Goal: Task Accomplishment & Management: Complete application form

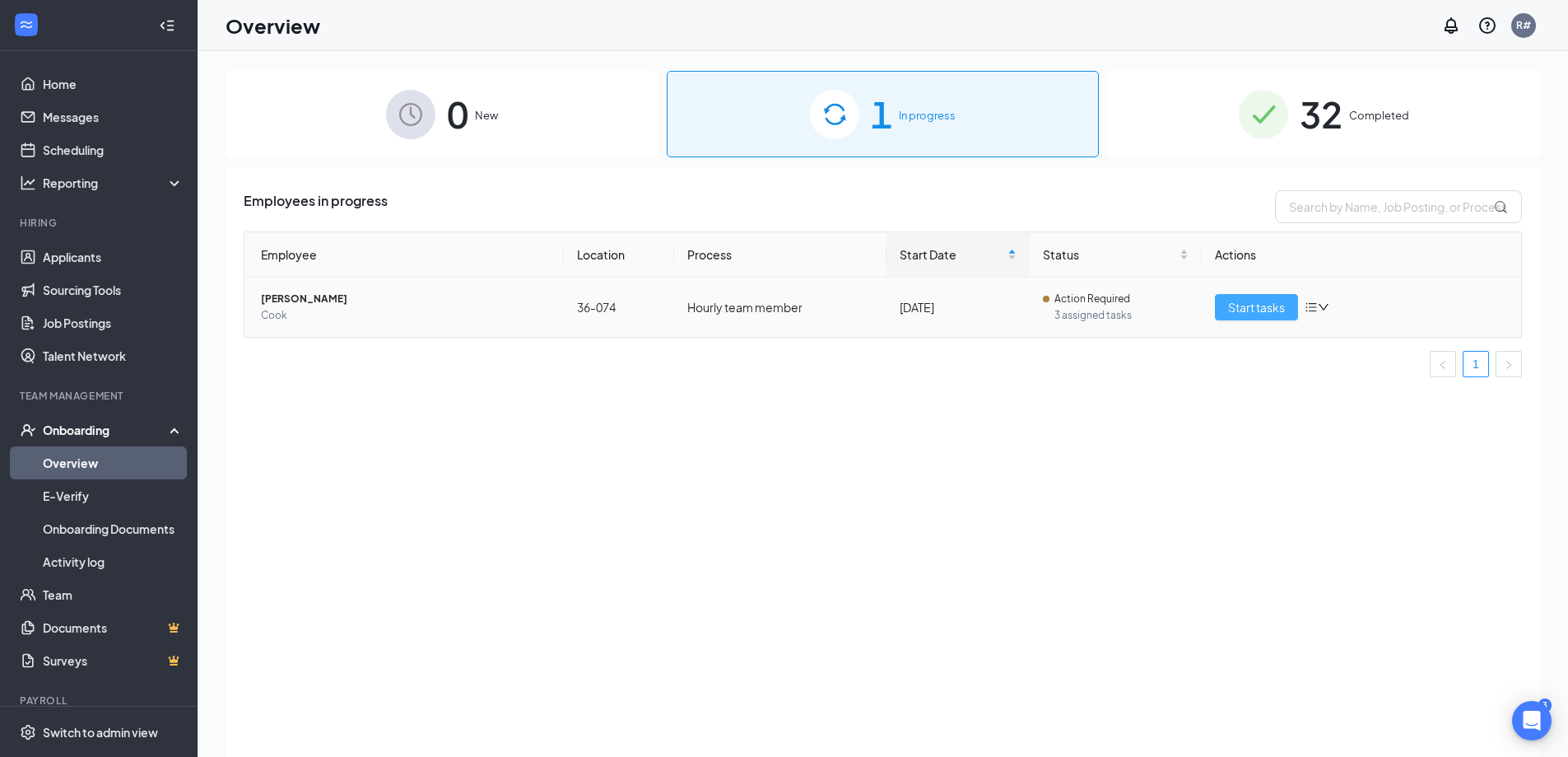
click at [1227, 307] on button "Start tasks" at bounding box center [1257, 307] width 84 height 26
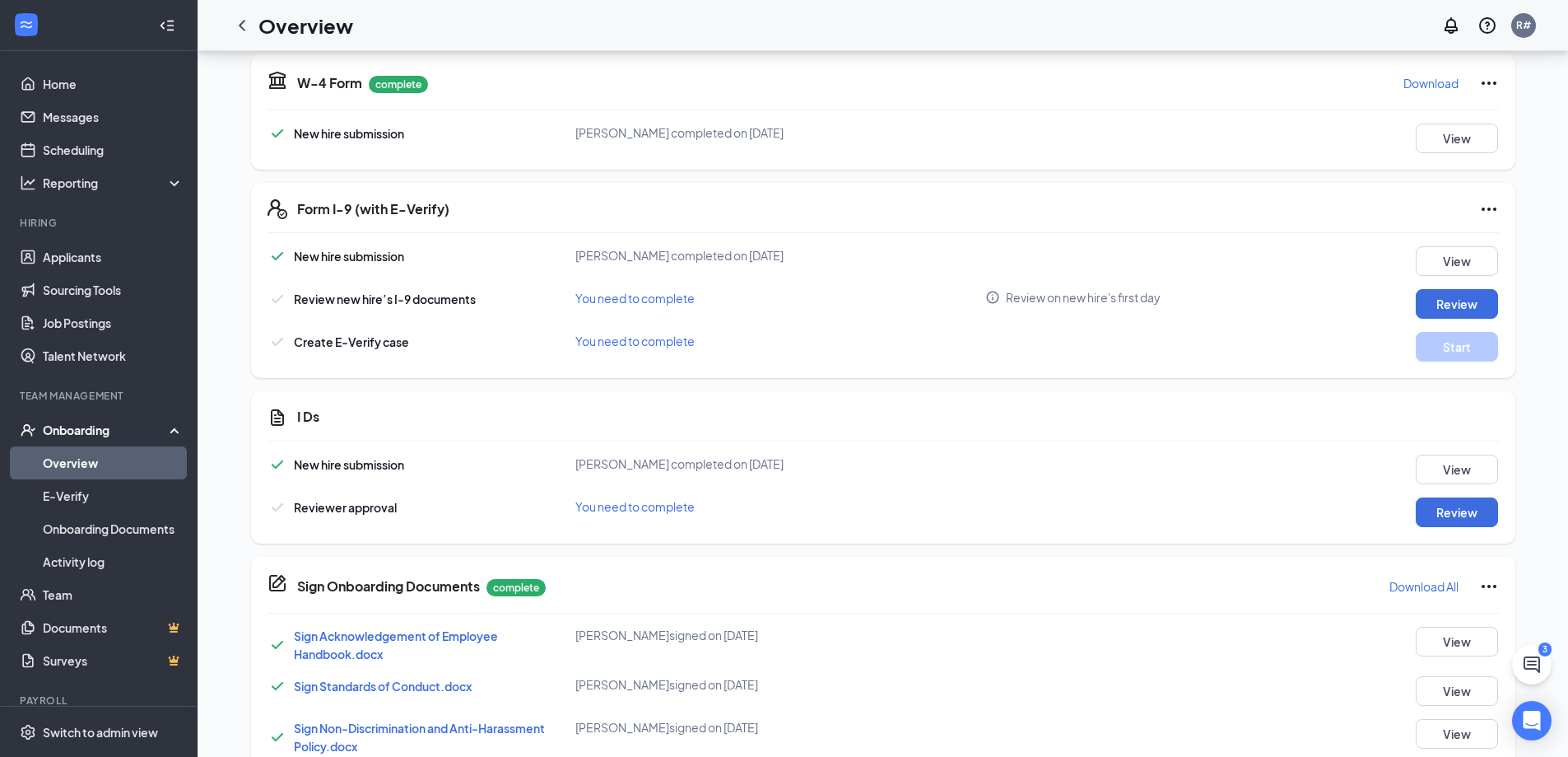
scroll to position [663, 0]
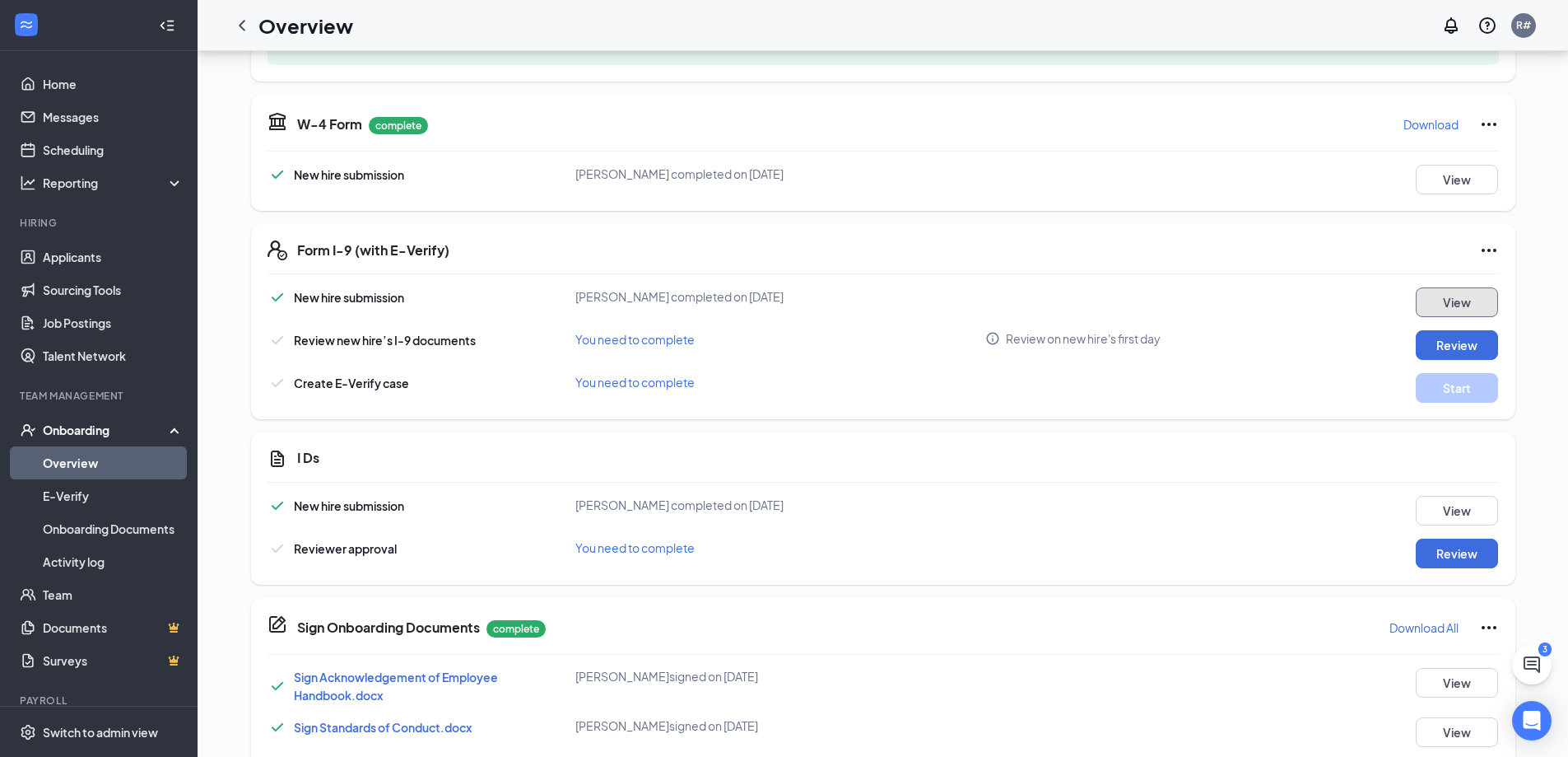
click at [1457, 306] on button "View" at bounding box center [1457, 302] width 83 height 30
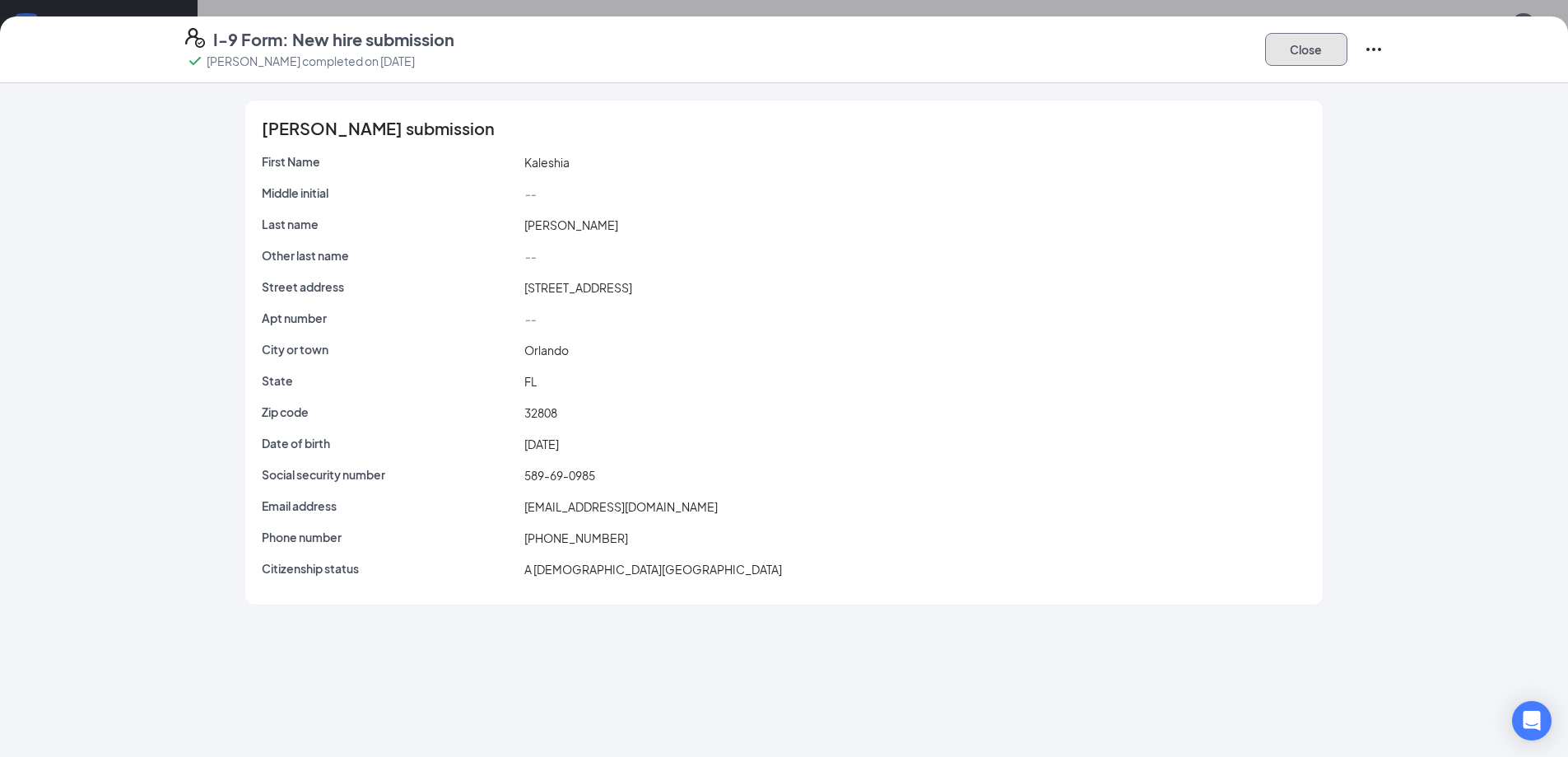
click at [1314, 60] on button "Close" at bounding box center [1306, 48] width 83 height 33
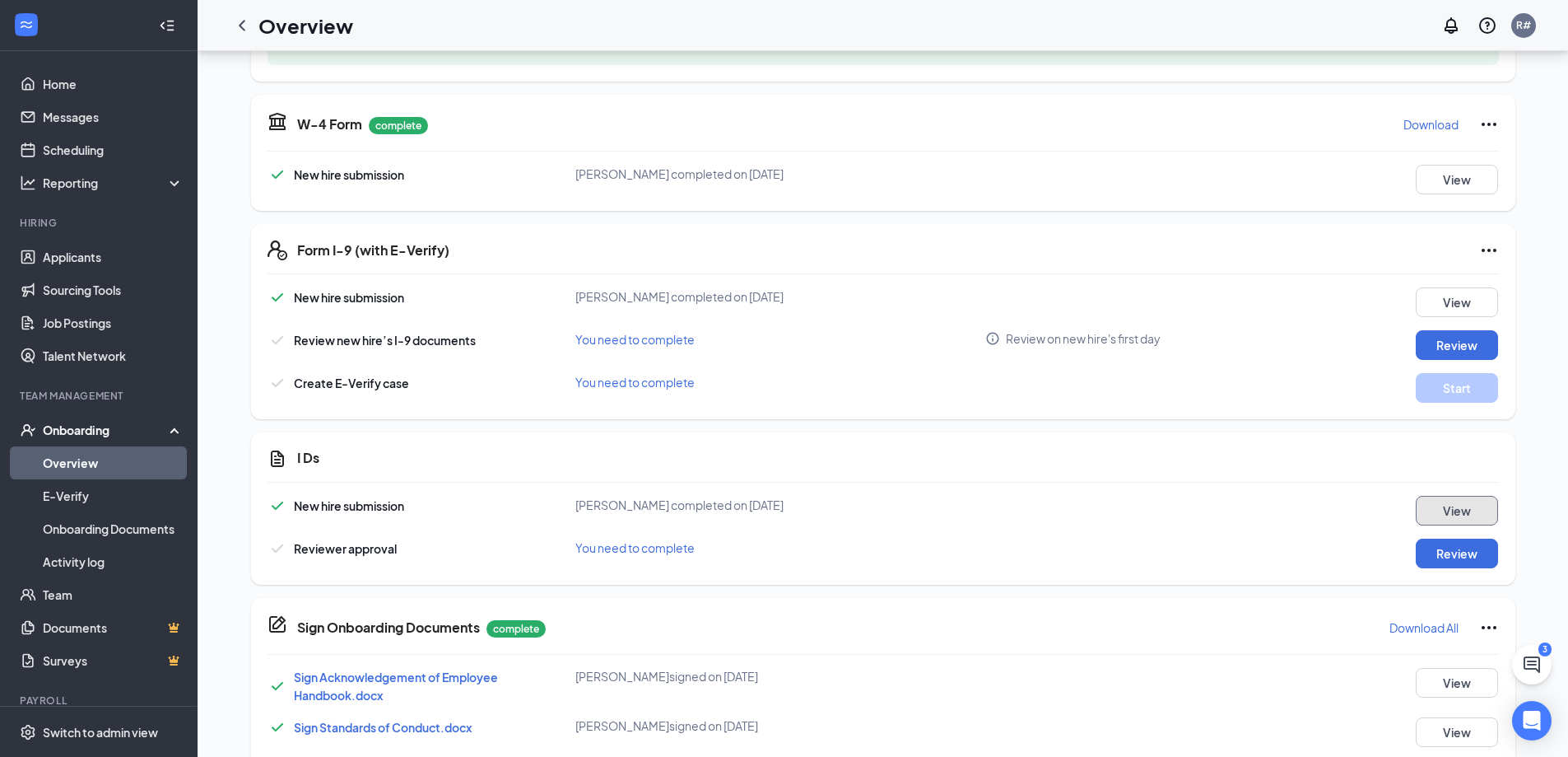
click at [1434, 502] on button "View" at bounding box center [1457, 511] width 83 height 30
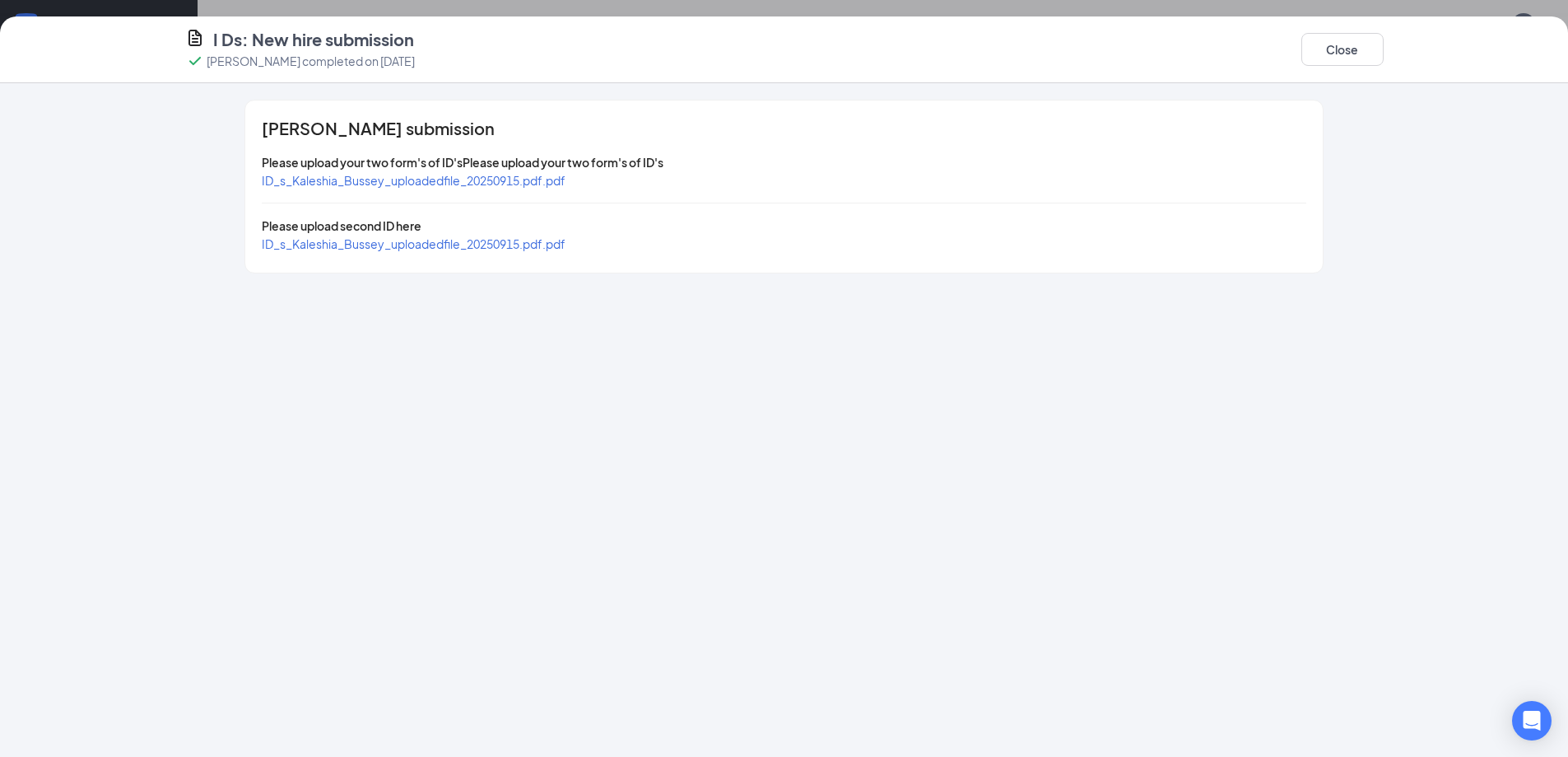
click at [1192, 191] on div "Kaleshia Bussey's submission Please upload your two form's of ID'sPlease upload…" at bounding box center [784, 186] width 1077 height 172
click at [1008, 153] on div "Please upload your two form's of ID'sPlease upload your two form's of ID's" at bounding box center [784, 163] width 1043 height 19
click at [499, 178] on span "ID_s_Kaleshia_Bussey_uploadedfile_20250915.pdf.pdf" at bounding box center [413, 180] width 304 height 15
click at [369, 176] on span "ID_s_Kaleshia_Bussey_uploadedfile_20250915.pdf.pdf" at bounding box center [413, 180] width 304 height 15
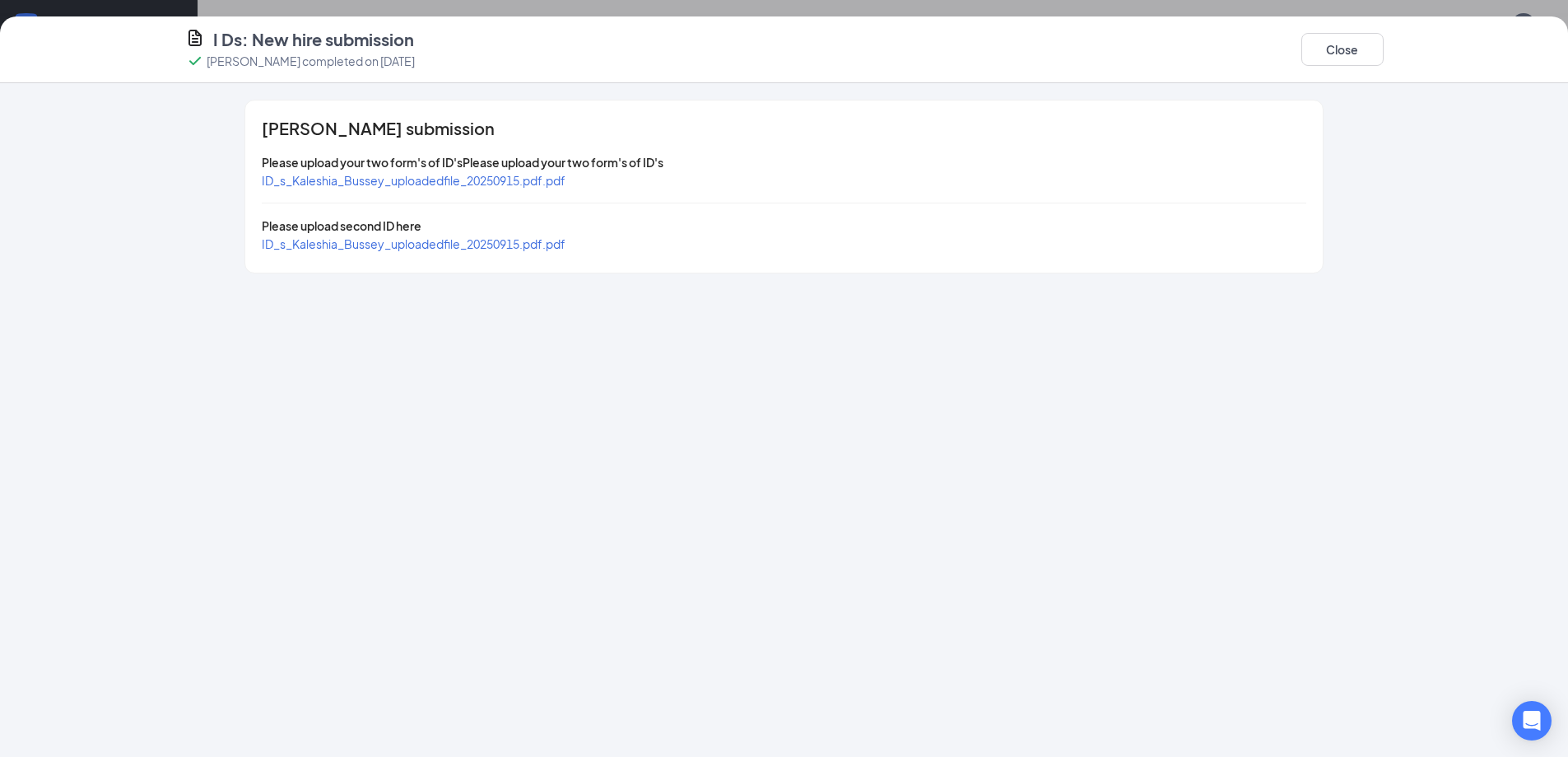
click at [430, 171] on div "ID_s_Kaleshia_Bussey_uploadedfile_20250915.pdf.pdf" at bounding box center [413, 180] width 304 height 19
click at [427, 174] on div "ID_s_Kaleshia_Bussey_uploadedfile_20250915.pdf.pdf" at bounding box center [413, 180] width 304 height 19
click at [427, 174] on span "ID_s_Kaleshia_Bussey_uploadedfile_20250915.pdf.pdf" at bounding box center [413, 180] width 304 height 15
click at [405, 178] on span "ID_s_Kaleshia_Bussey_uploadedfile_20250915.pdf.pdf" at bounding box center [413, 180] width 304 height 15
click at [450, 251] on span "ID_s_Kaleshia_Bussey_uploadedfile_20250915.pdf.pdf" at bounding box center [413, 243] width 304 height 15
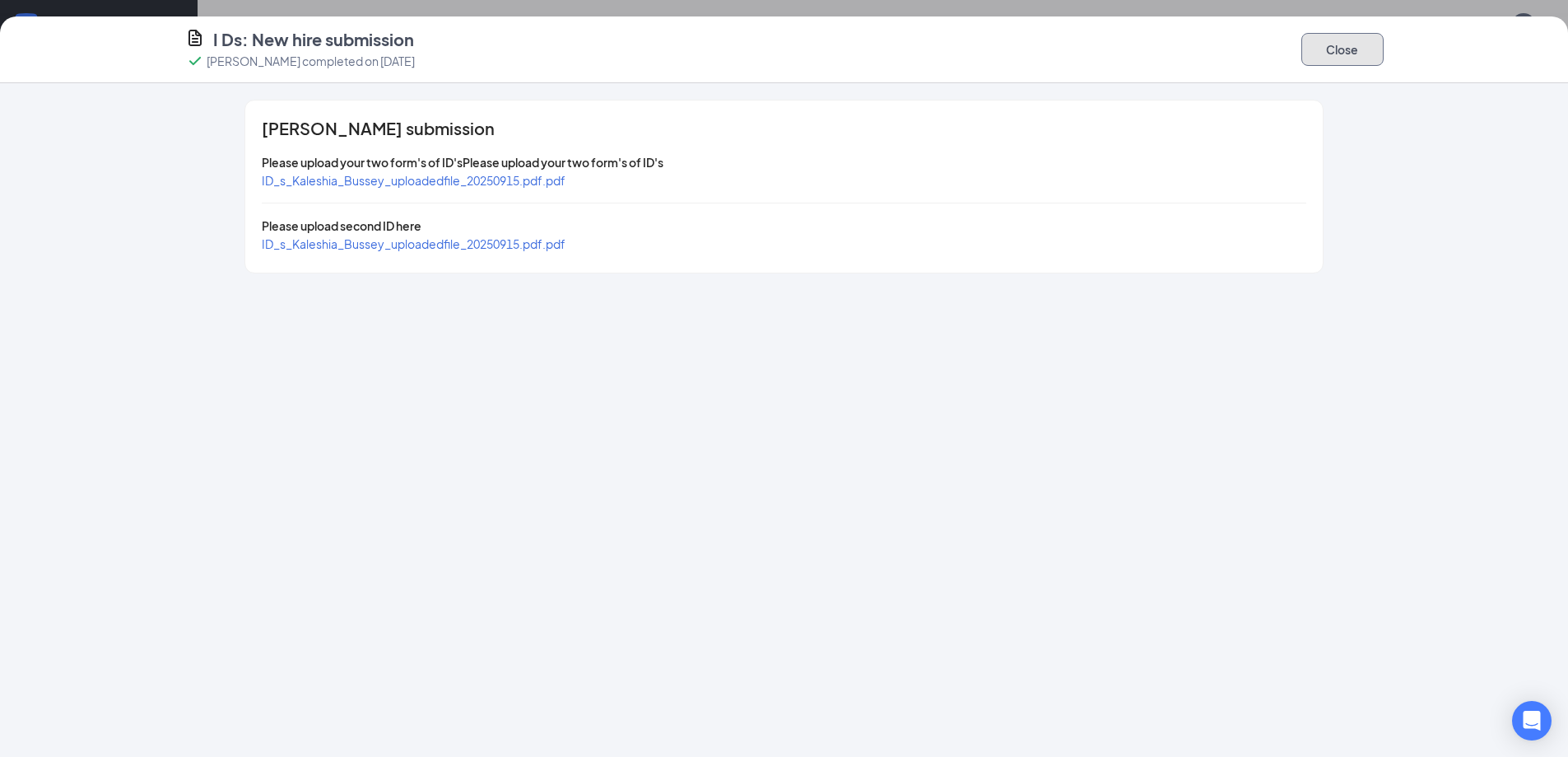
click at [1324, 56] on button "Close" at bounding box center [1342, 48] width 83 height 33
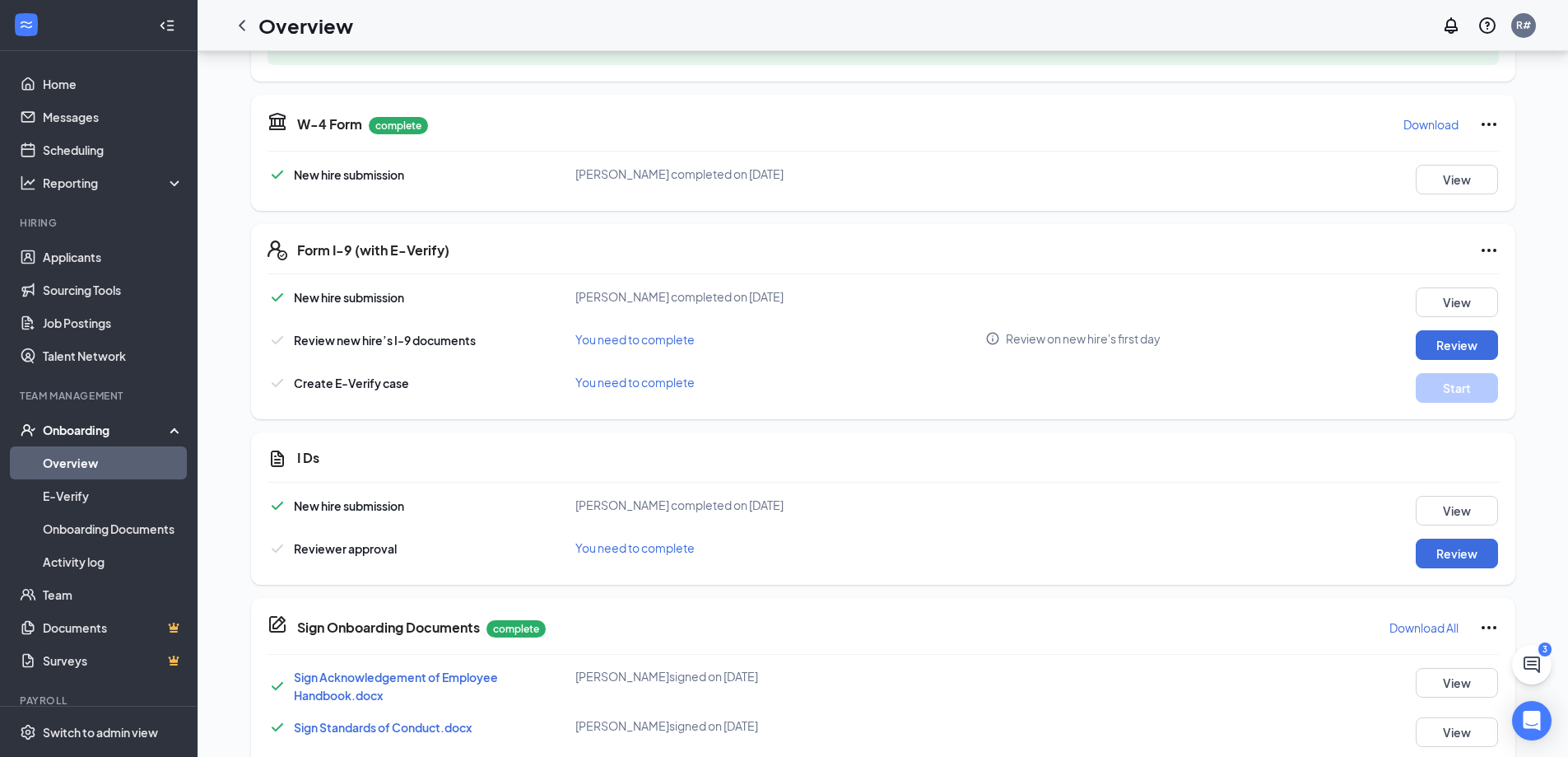
click at [675, 342] on span "You need to complete" at bounding box center [635, 339] width 120 height 15
click at [675, 341] on span "You need to complete" at bounding box center [635, 339] width 120 height 15
click at [659, 381] on span "You need to complete" at bounding box center [635, 382] width 120 height 15
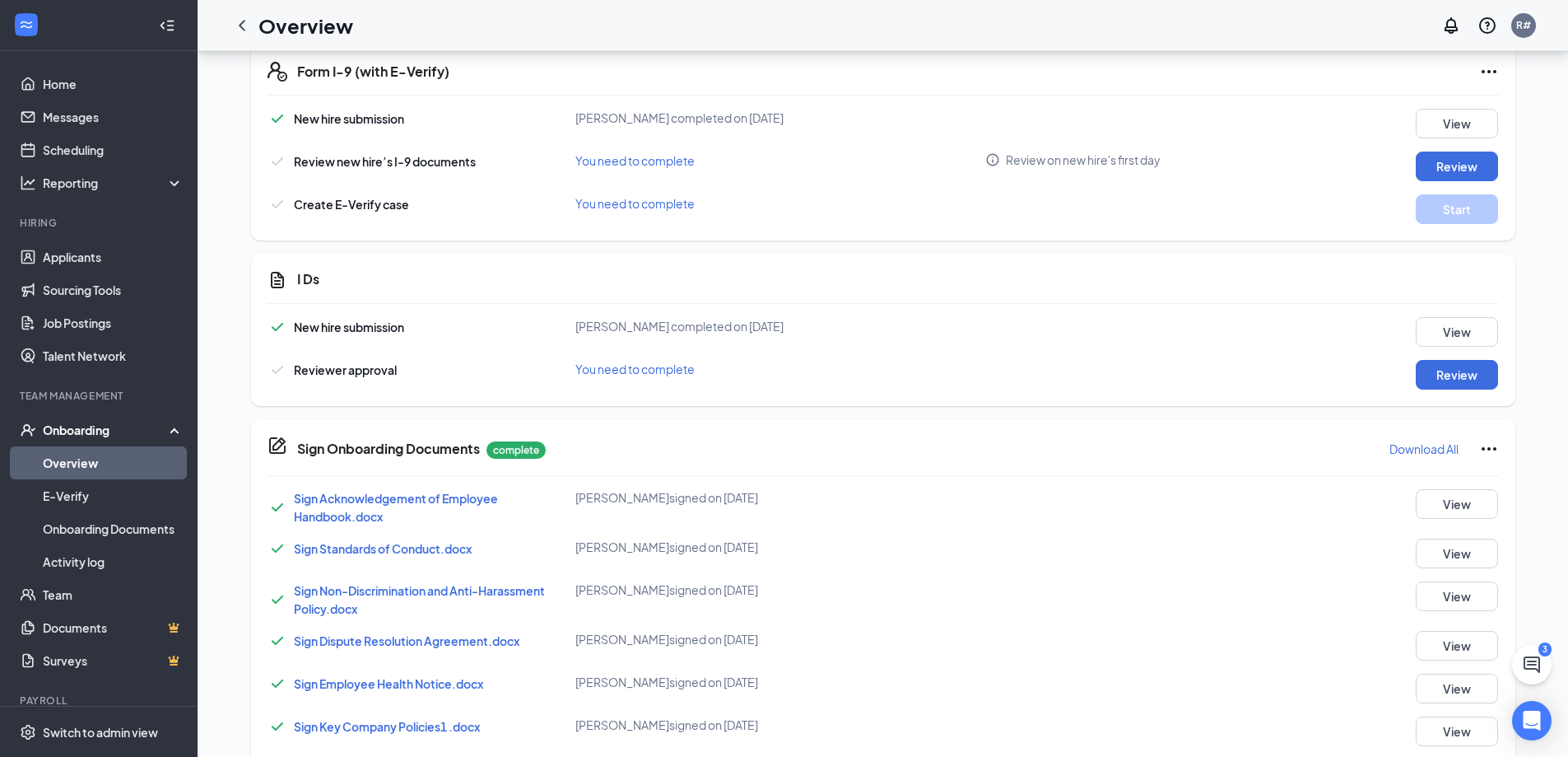
scroll to position [910, 0]
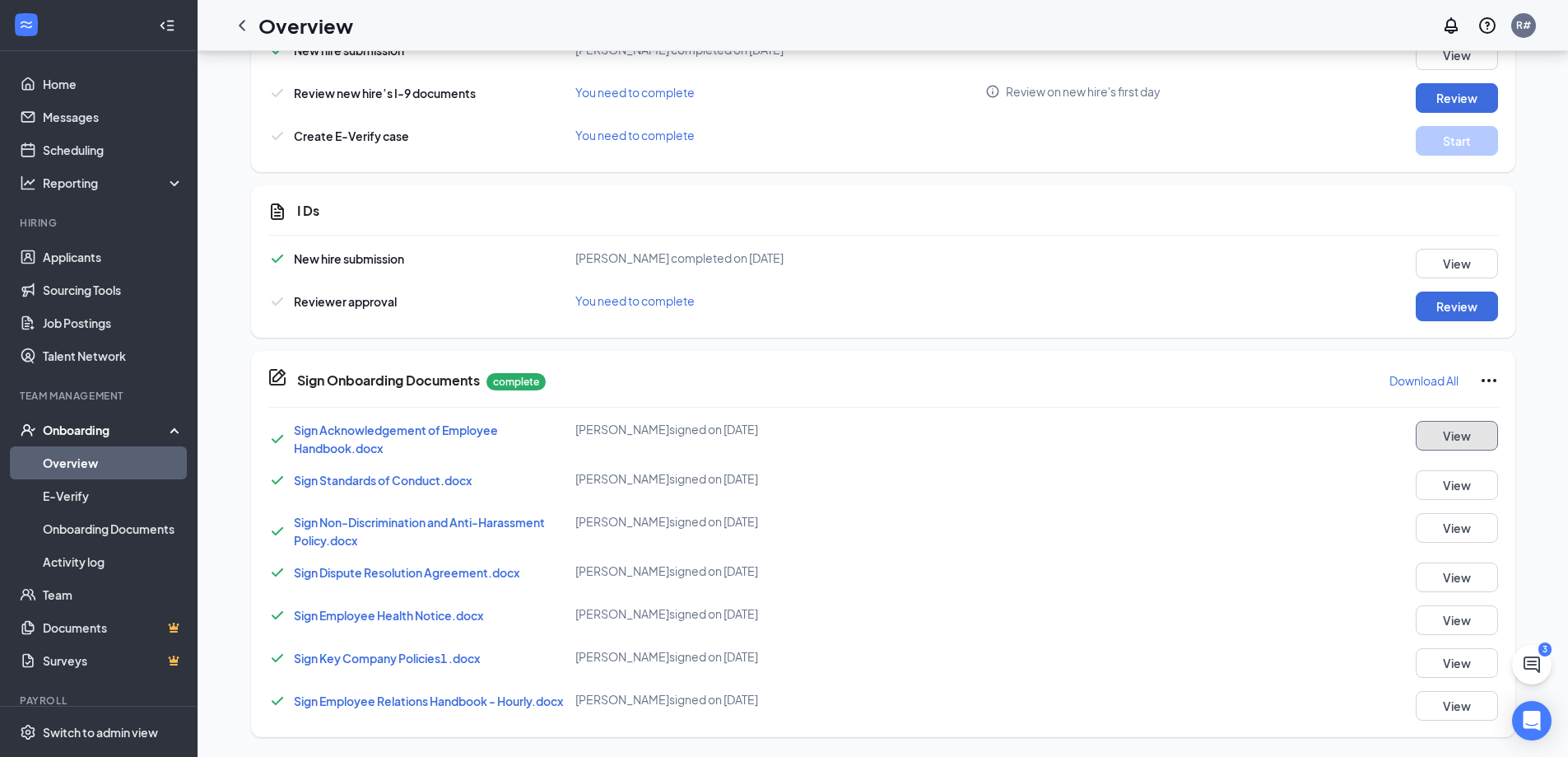
click at [1473, 437] on button "View" at bounding box center [1457, 436] width 83 height 30
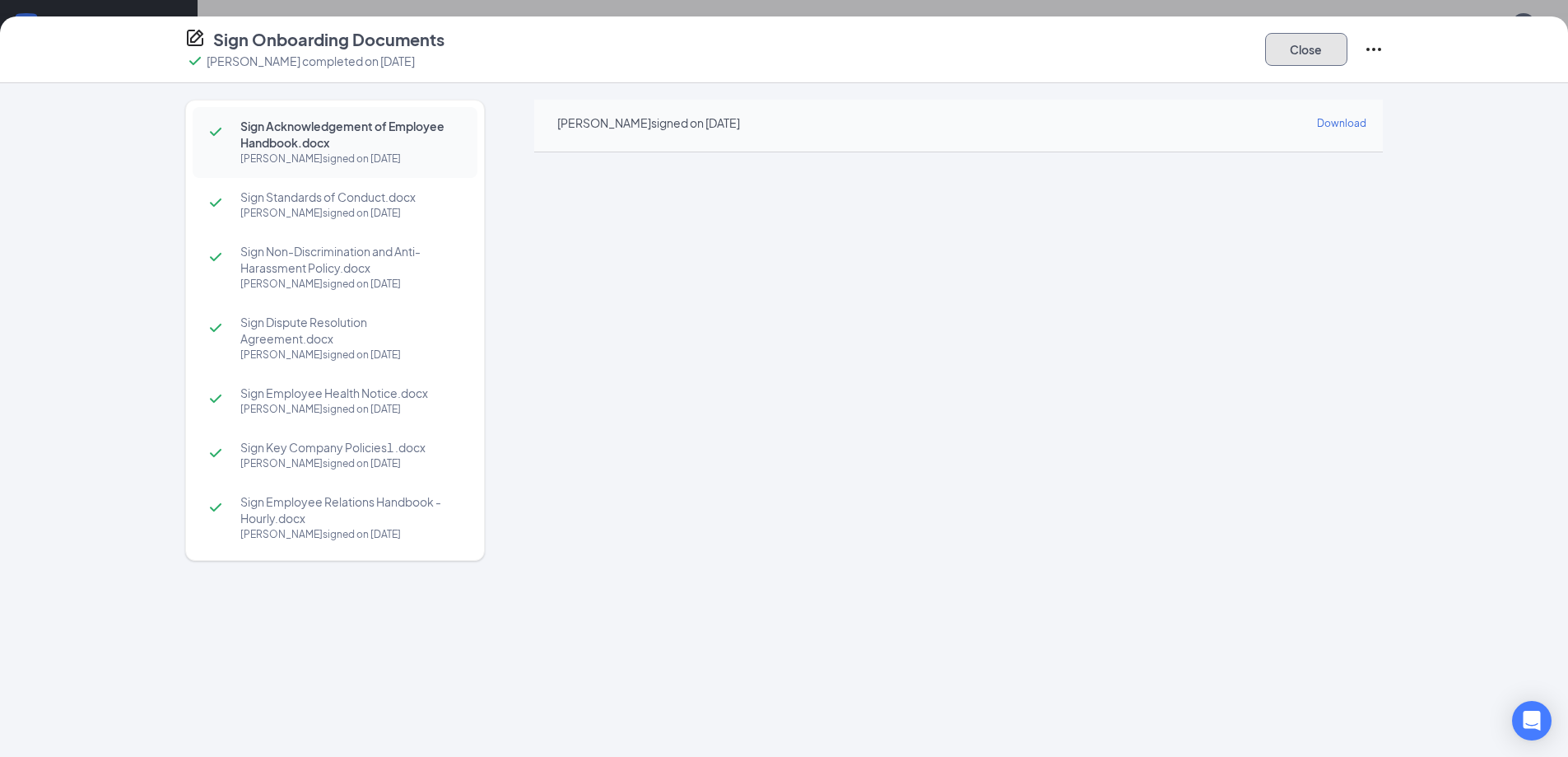
click at [1295, 40] on button "Close" at bounding box center [1306, 48] width 83 height 33
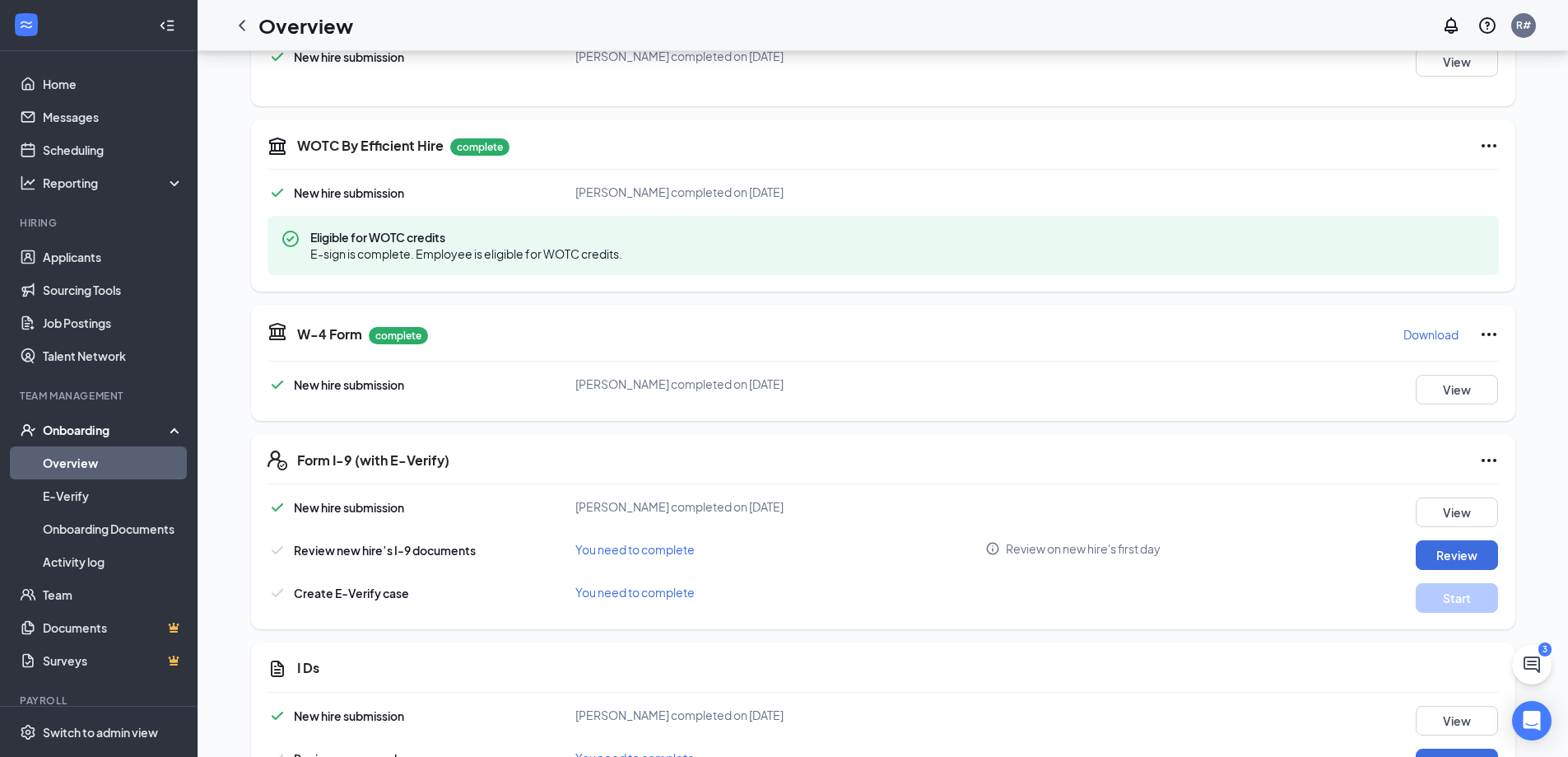
scroll to position [498, 0]
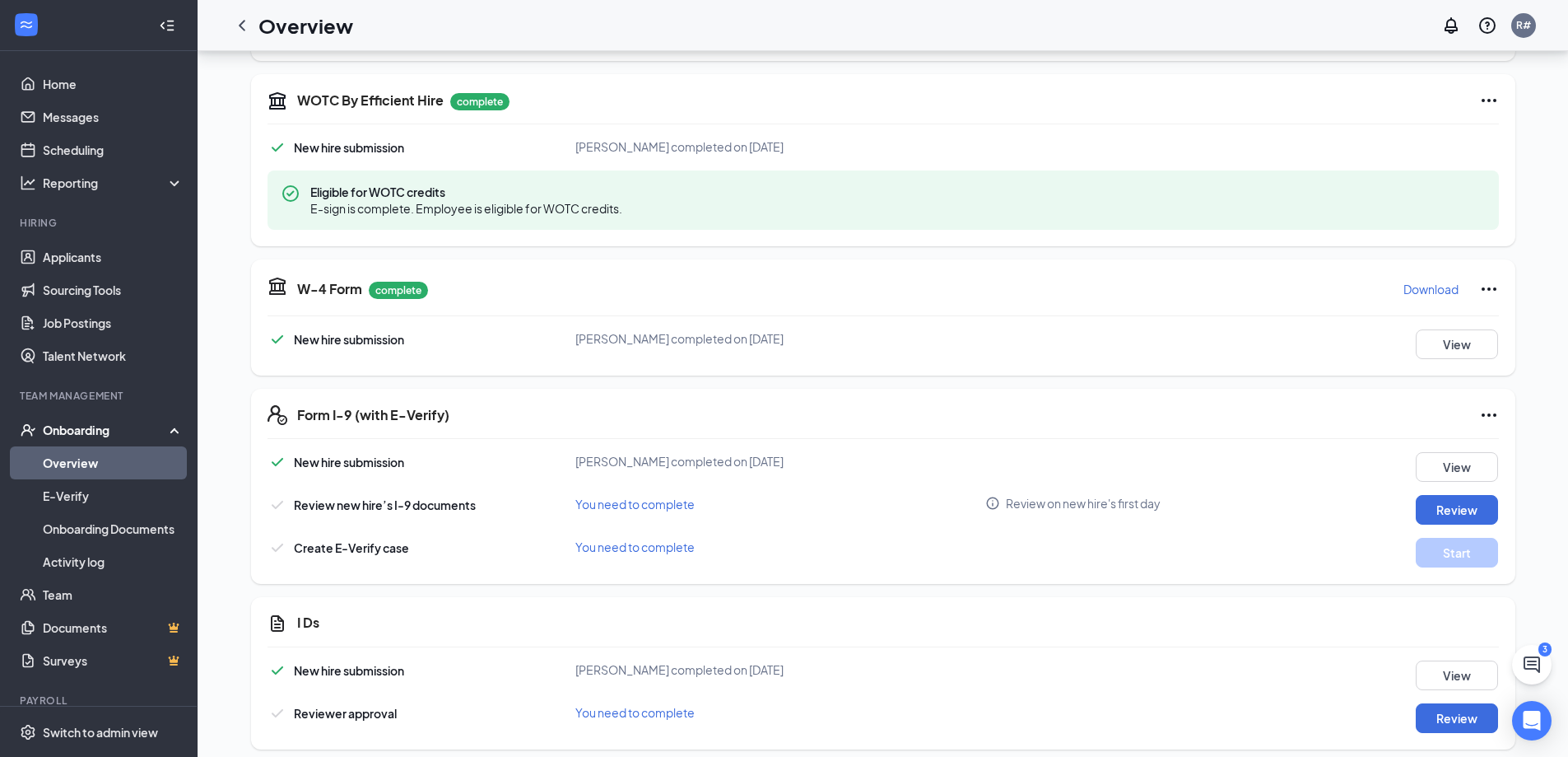
click at [1340, 208] on div "Eligible for WOTC credits E-sign is complete. Employee is eligible for WOTC cre…" at bounding box center [883, 201] width 1231 height 59
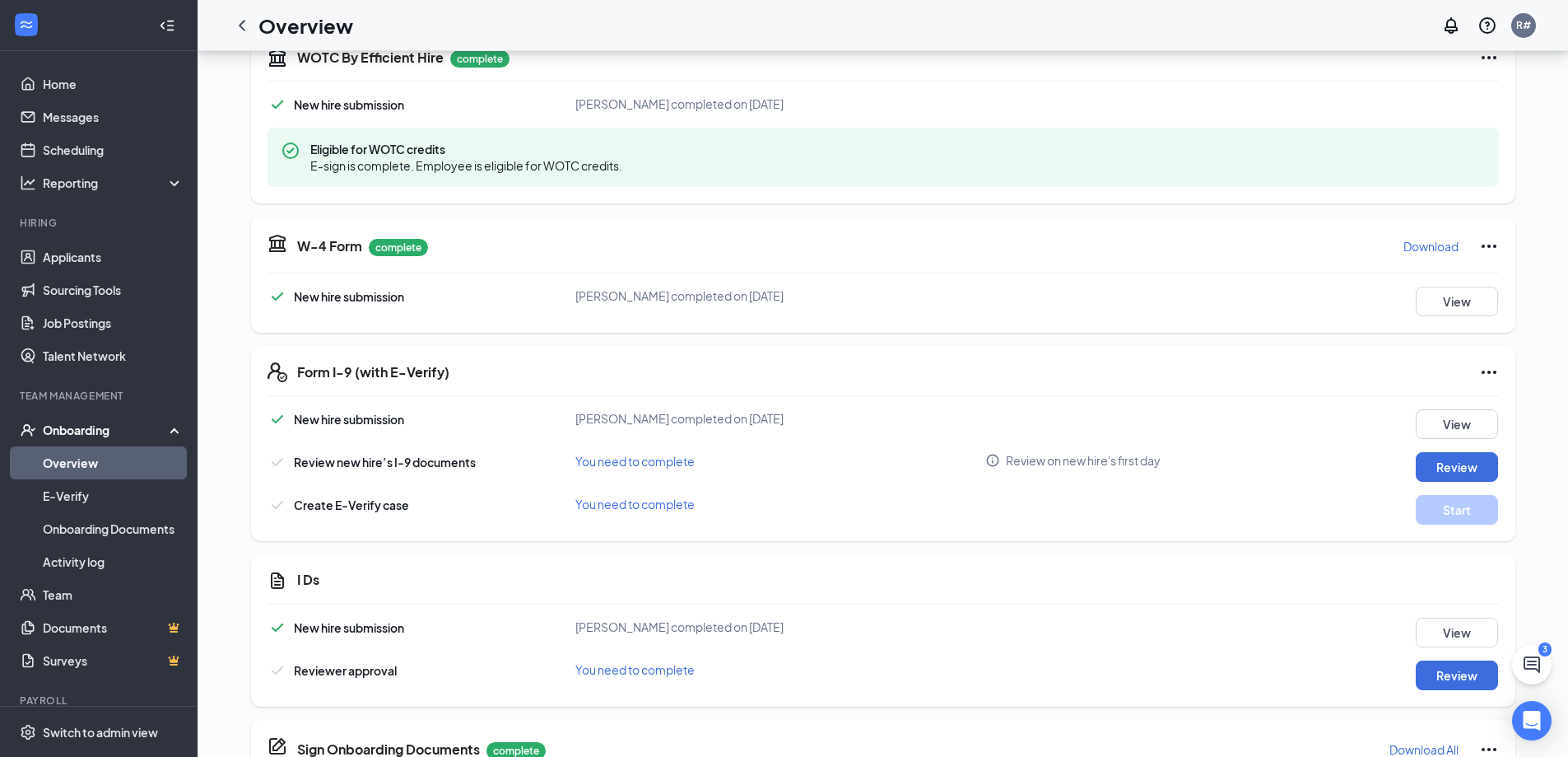
scroll to position [581, 0]
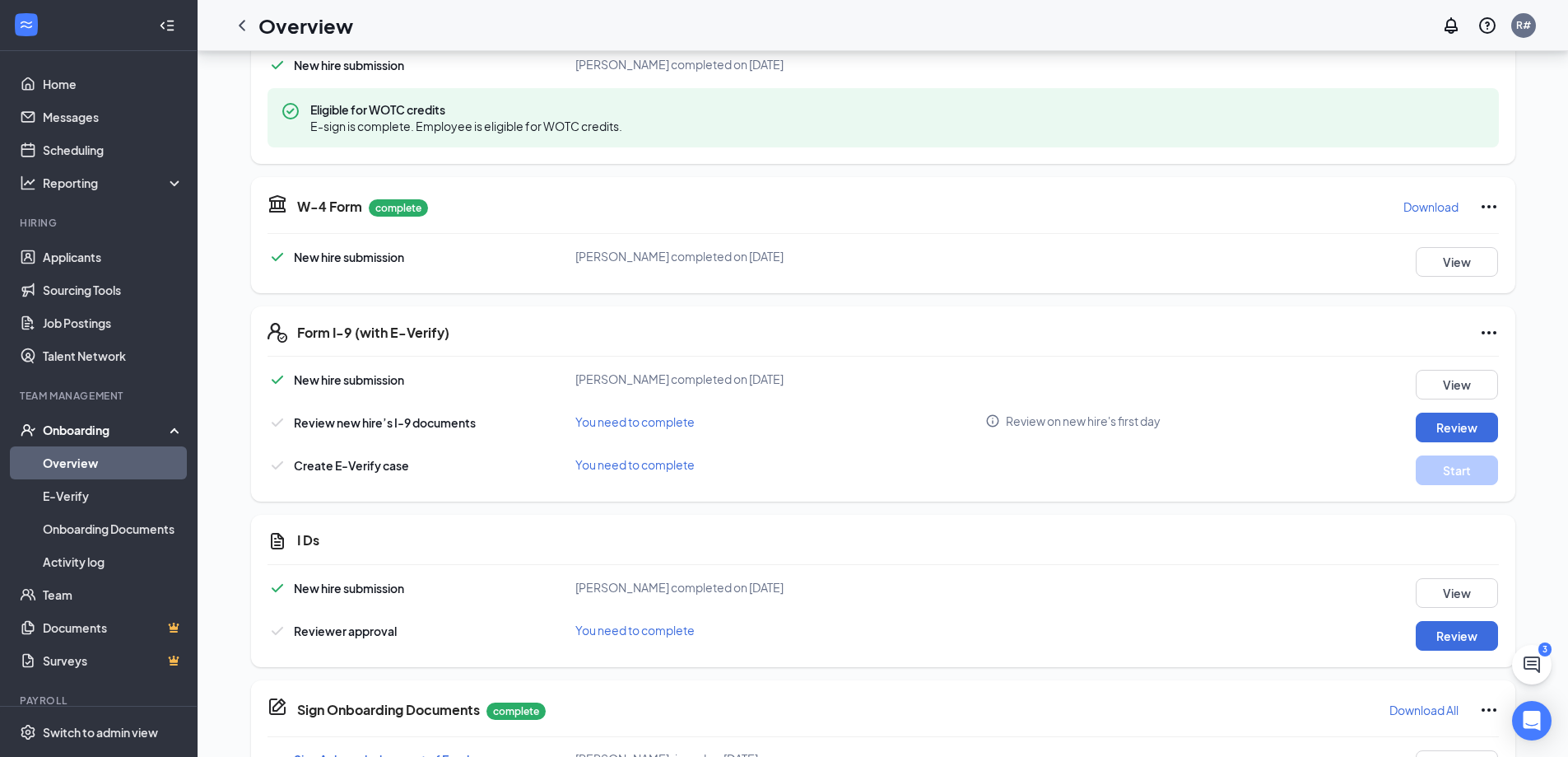
click at [1442, 211] on p "Download" at bounding box center [1431, 207] width 55 height 17
click at [1444, 423] on button "Review" at bounding box center [1457, 427] width 83 height 30
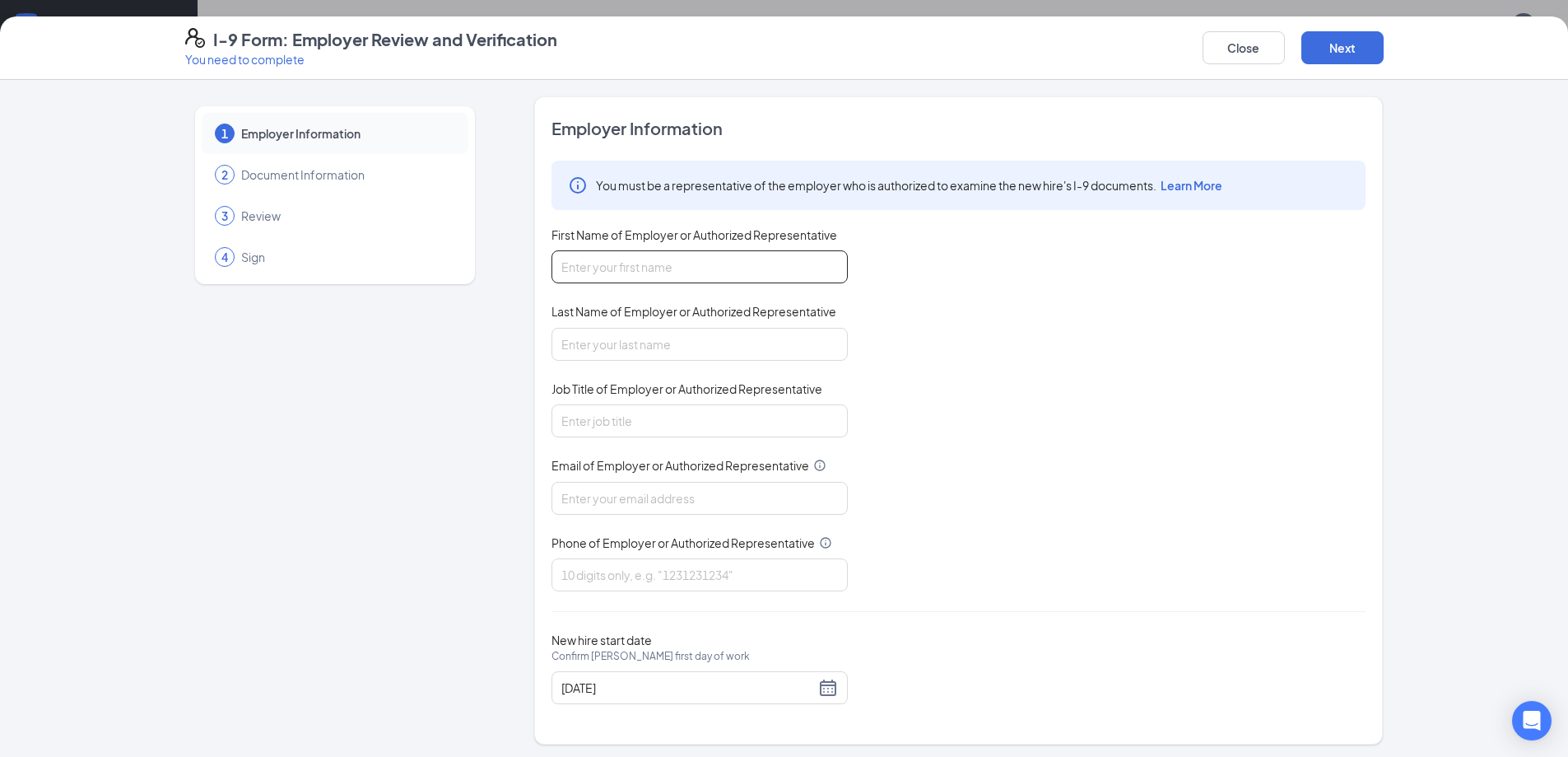
click at [723, 267] on input "First Name of Employer or Authorized Representative" at bounding box center [699, 267] width 296 height 33
type input "John"
type input "Figueroa"
type input "srp074@srpihop.com"
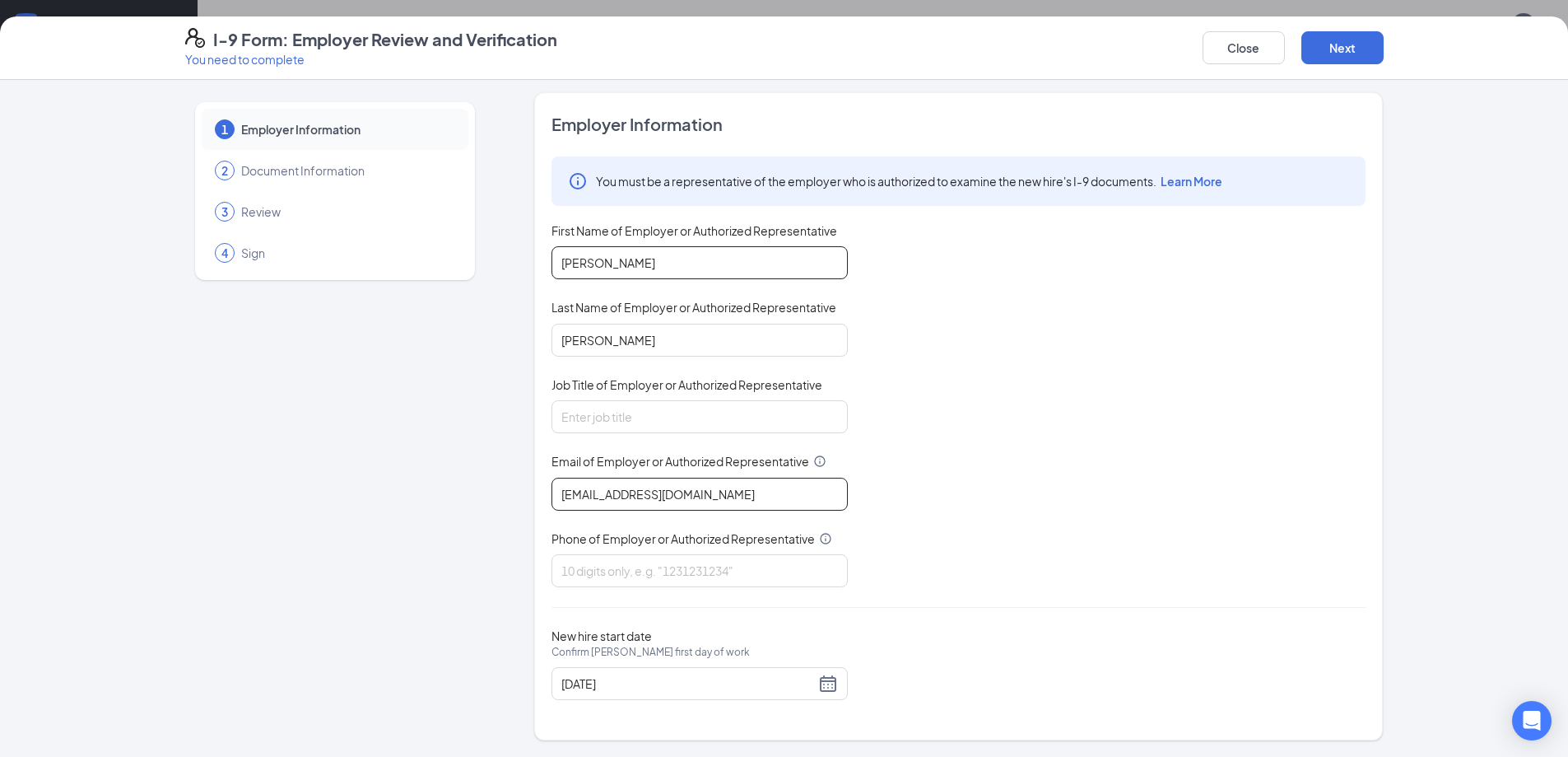
scroll to position [910, 0]
click at [747, 579] on input "Phone of Employer or Authorized Representative" at bounding box center [699, 570] width 296 height 33
click at [656, 412] on input "Job Title of Employer or Authorized Representative" at bounding box center [699, 416] width 296 height 33
click at [680, 262] on input "John" at bounding box center [699, 262] width 296 height 33
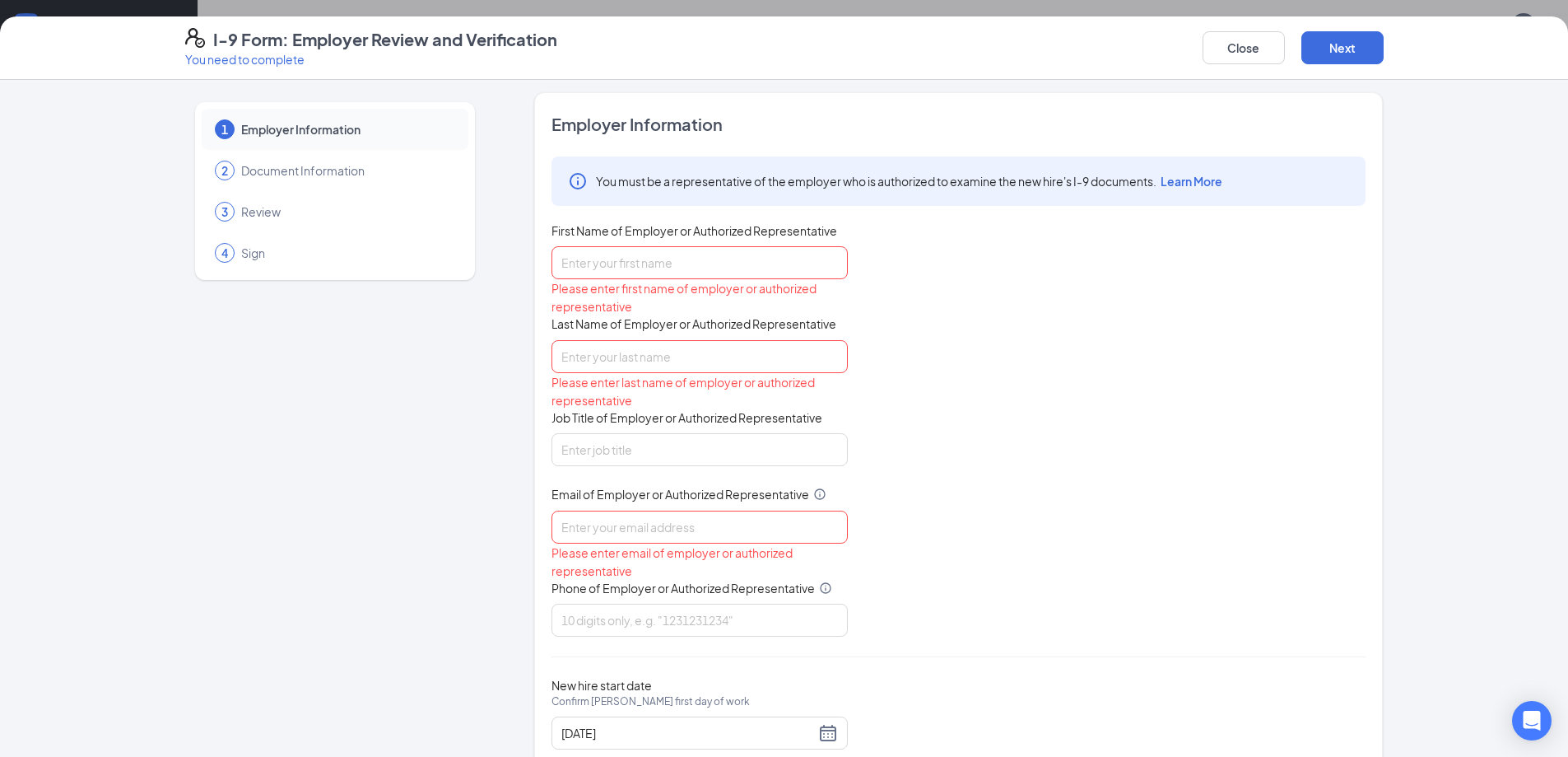
click at [915, 320] on div "You must be a representative of the employer who is authorized to examine the n…" at bounding box center [958, 396] width 814 height 480
click at [737, 260] on input "First Name of Employer or Authorized Representative" at bounding box center [699, 262] width 296 height 33
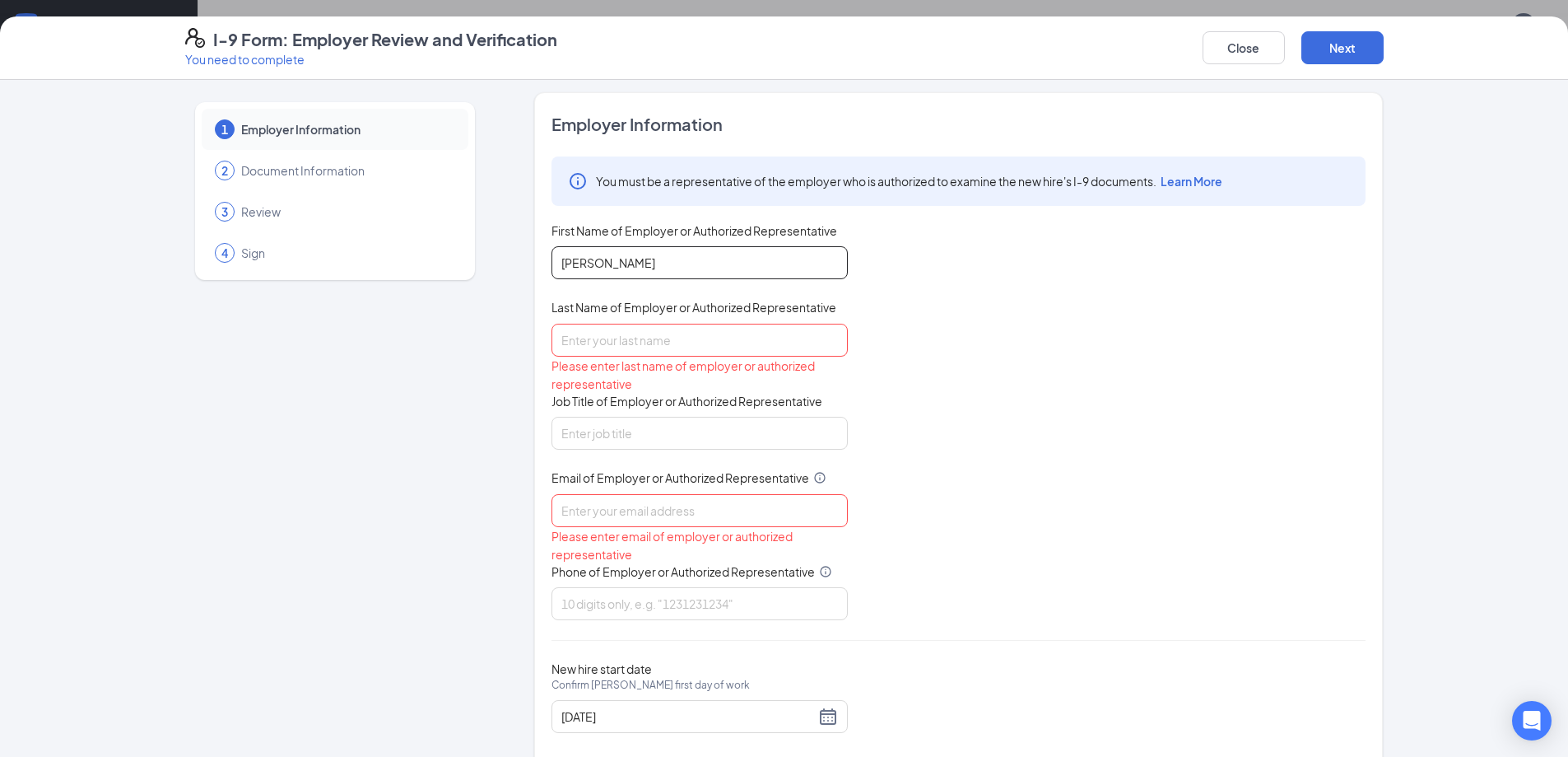
type input "Andrew"
click at [600, 331] on input "Last Name of Employer or Authorized Representative" at bounding box center [699, 339] width 296 height 33
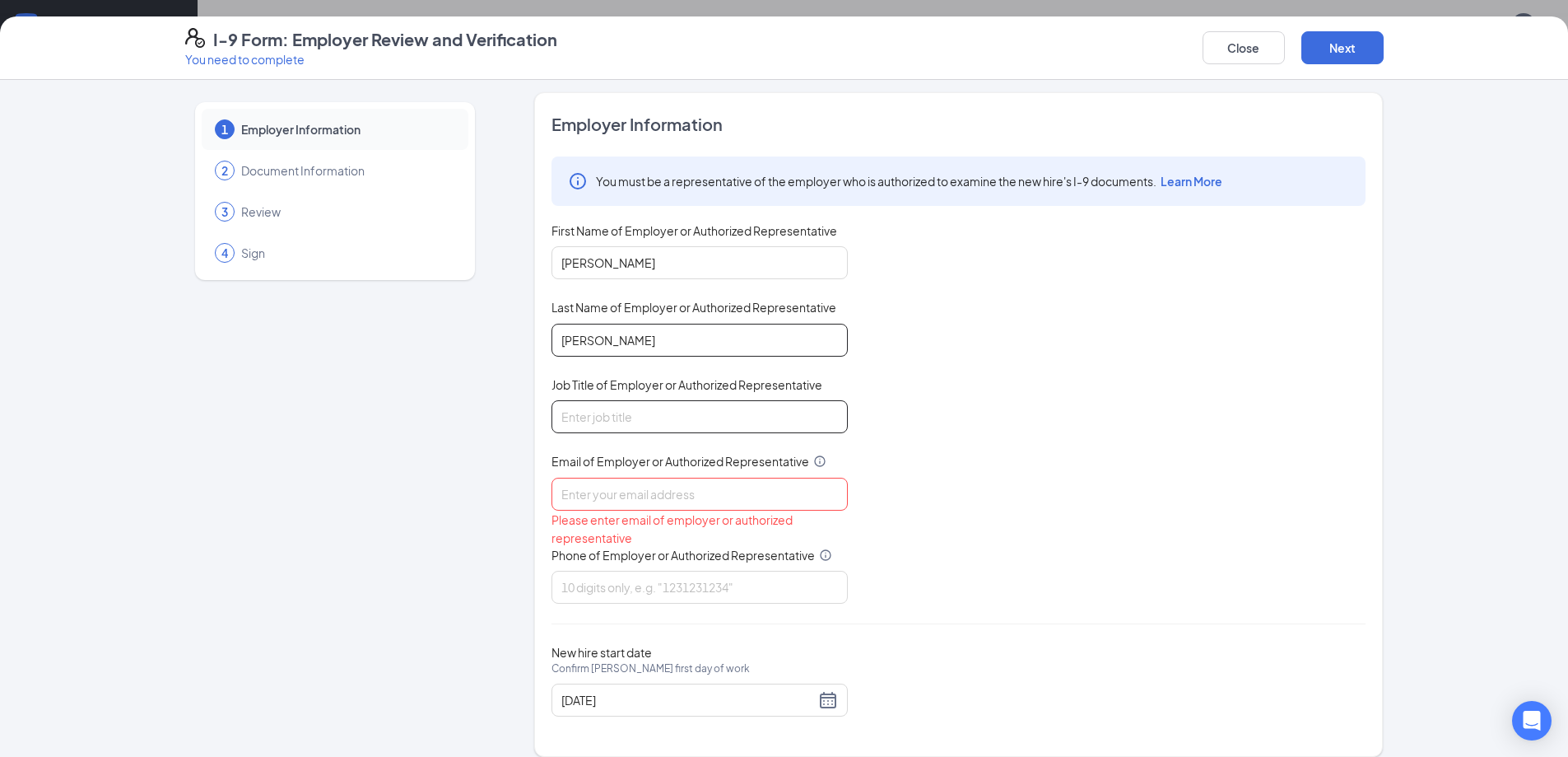
type input "Chaney"
click at [628, 418] on input "Job Title of Employer or Authorized Representative" at bounding box center [699, 416] width 296 height 33
type input "Manager"
click at [592, 494] on input "Email of Employer or Authorized Representative" at bounding box center [699, 493] width 296 height 33
type input "srp074@srpihop.com"
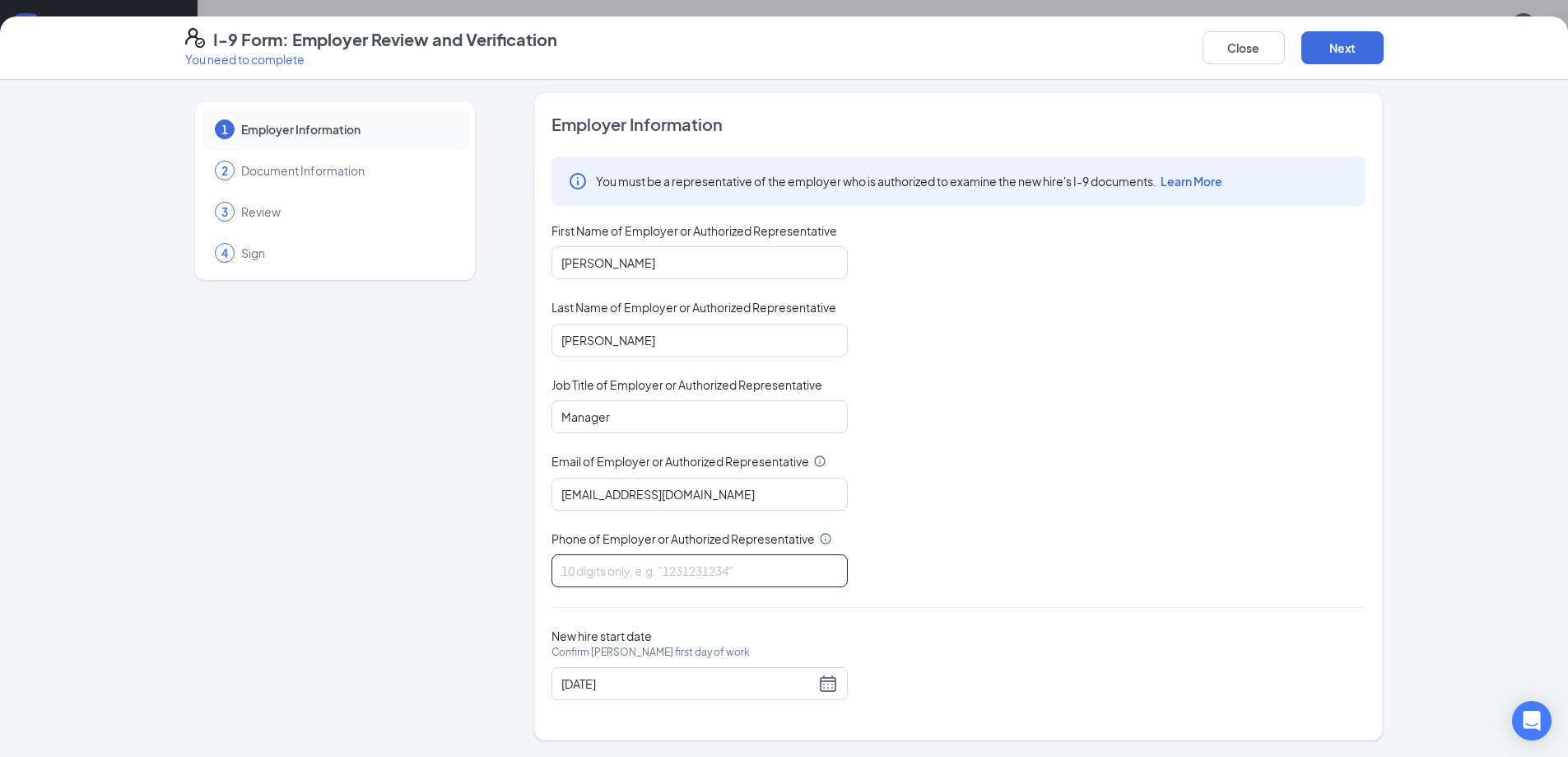
click at [601, 569] on input "Phone of Employer or Authorized Representative" at bounding box center [699, 570] width 296 height 33
type input "4"
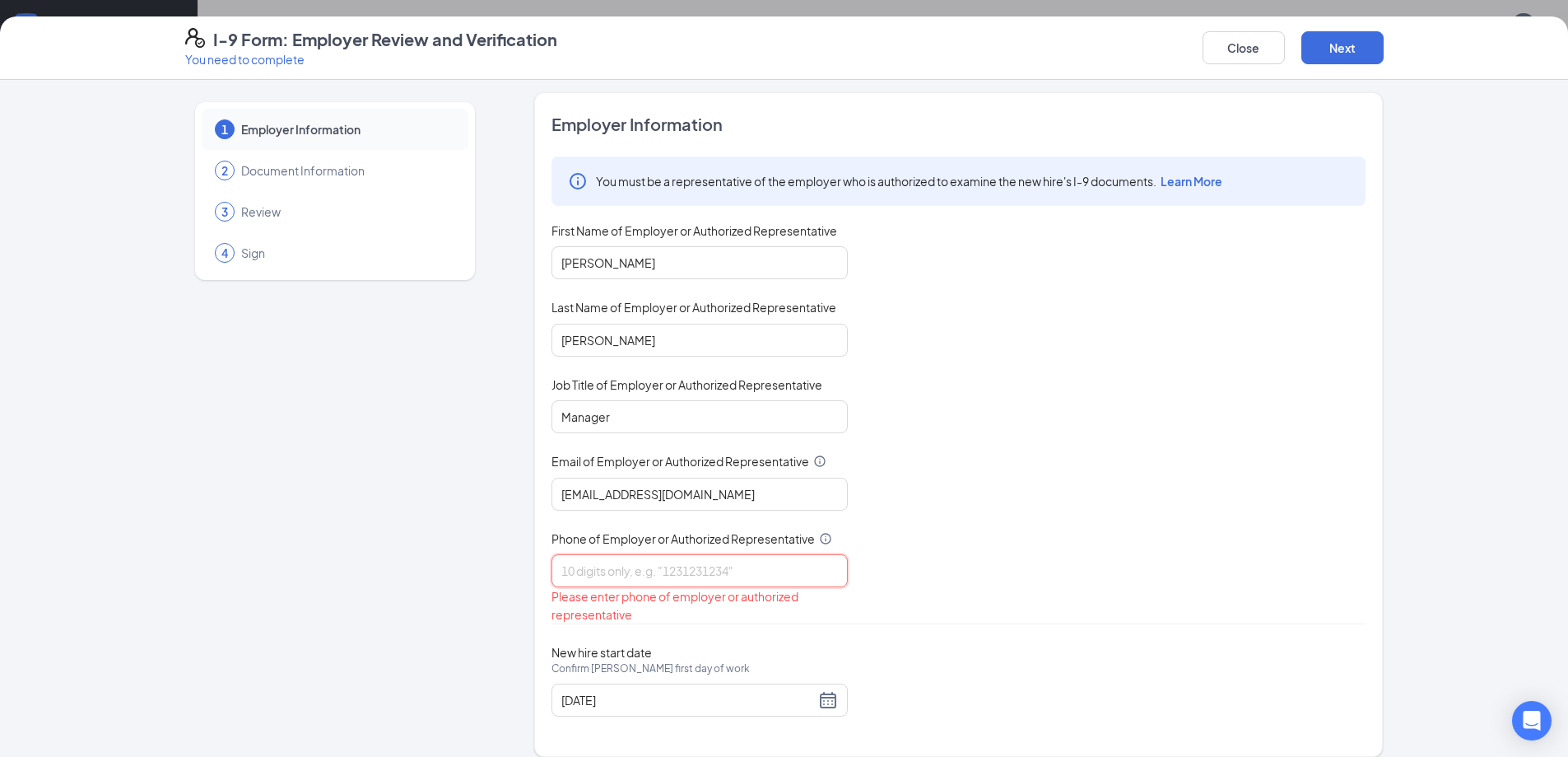
type input "9"
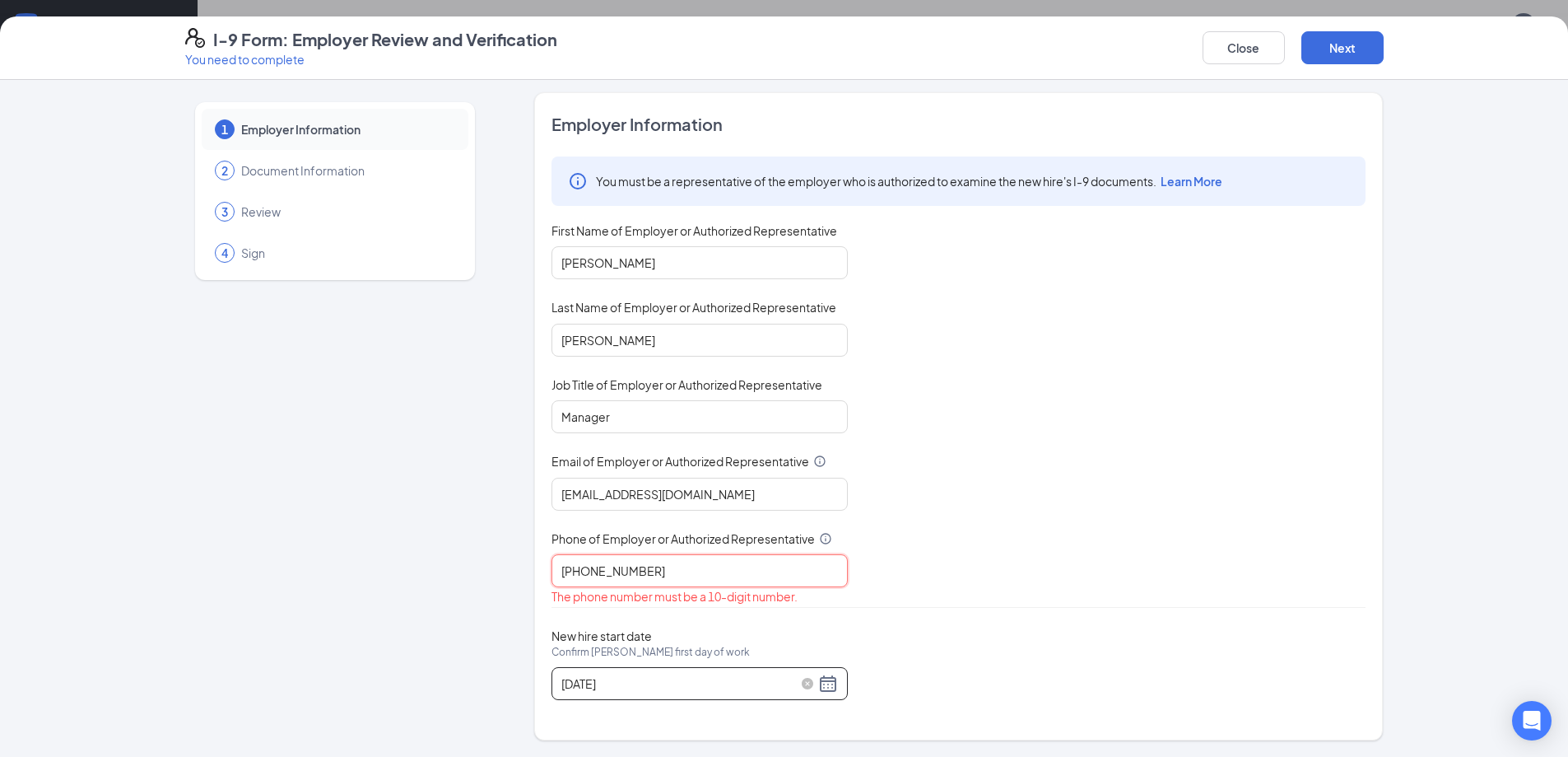
type input "(407)351-0031"
click at [646, 682] on input "09/22/2025" at bounding box center [688, 684] width 253 height 19
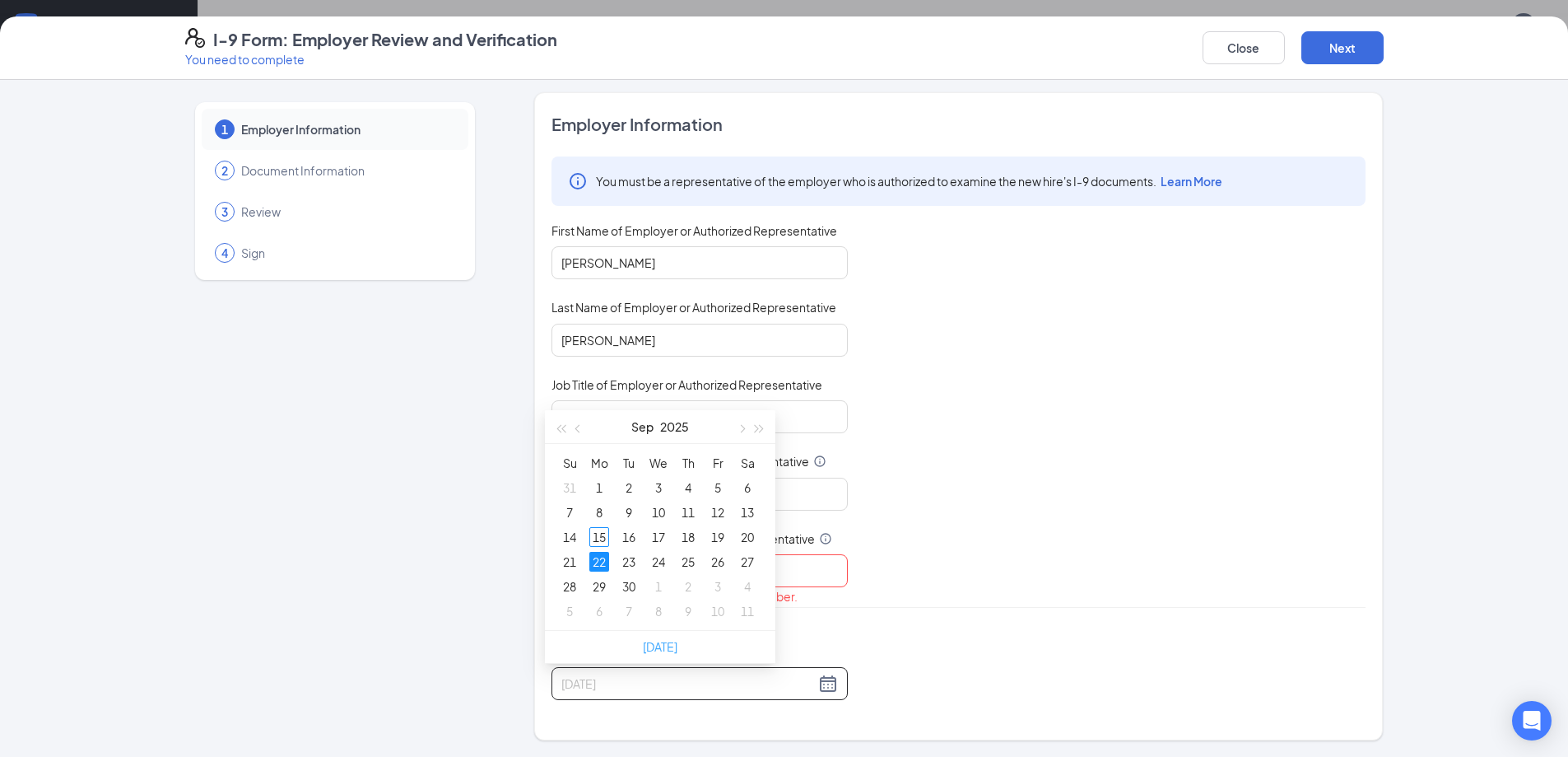
type input "09/22/2025"
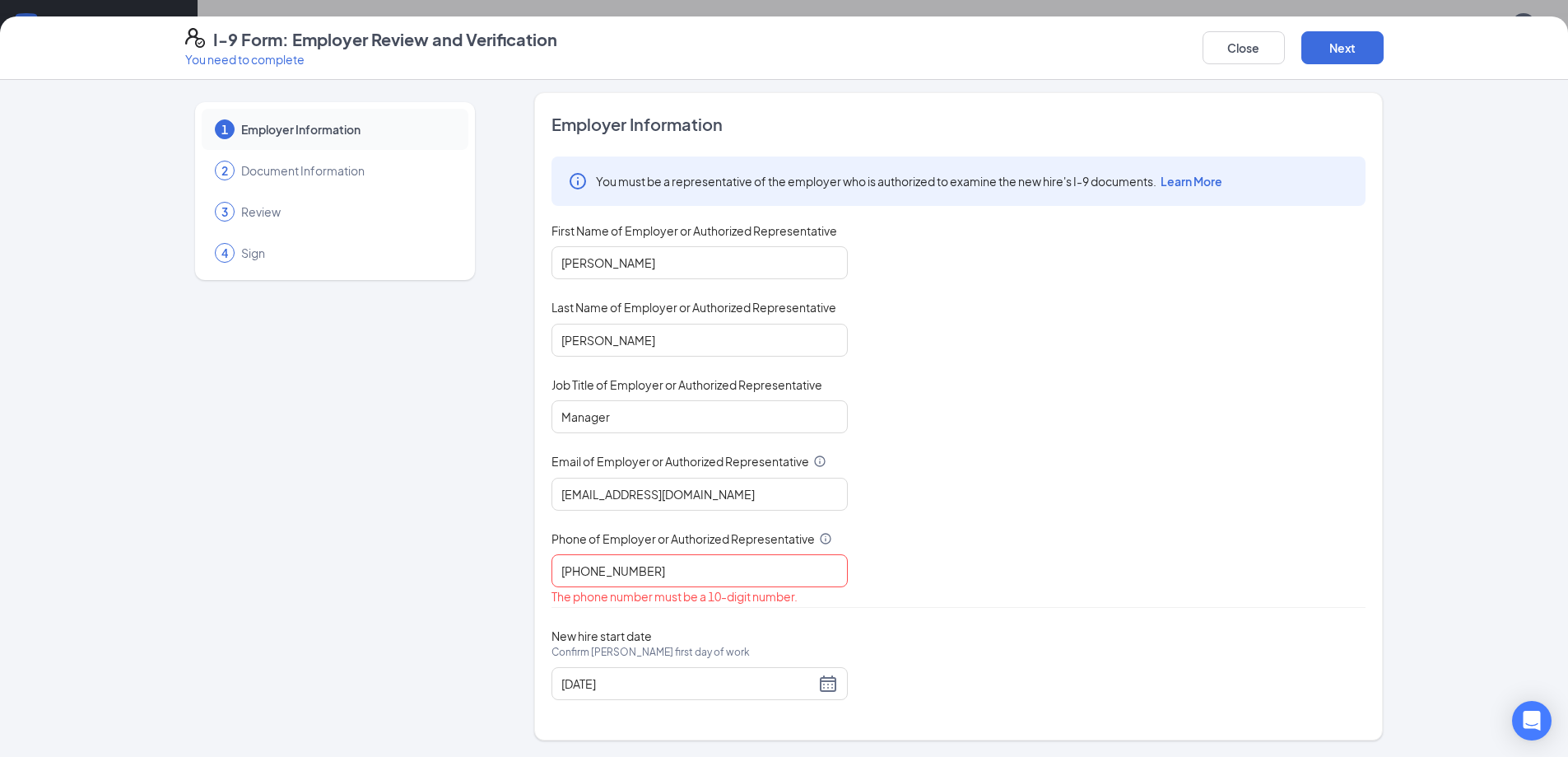
click at [911, 642] on div "New hire start date Confirm Kaleshia Bussey's first day of work 09/22/2025" at bounding box center [958, 664] width 814 height 72
click at [767, 690] on input "09/22/2025" at bounding box center [688, 684] width 253 height 19
click at [927, 612] on div "Employer Information You must be a representative of the employer who is author…" at bounding box center [958, 415] width 814 height 607
click at [742, 570] on input "(407)351-0031" at bounding box center [699, 570] width 296 height 33
click at [911, 552] on div "You must be a representative of the employer who is authorized to examine the n…" at bounding box center [958, 381] width 814 height 450
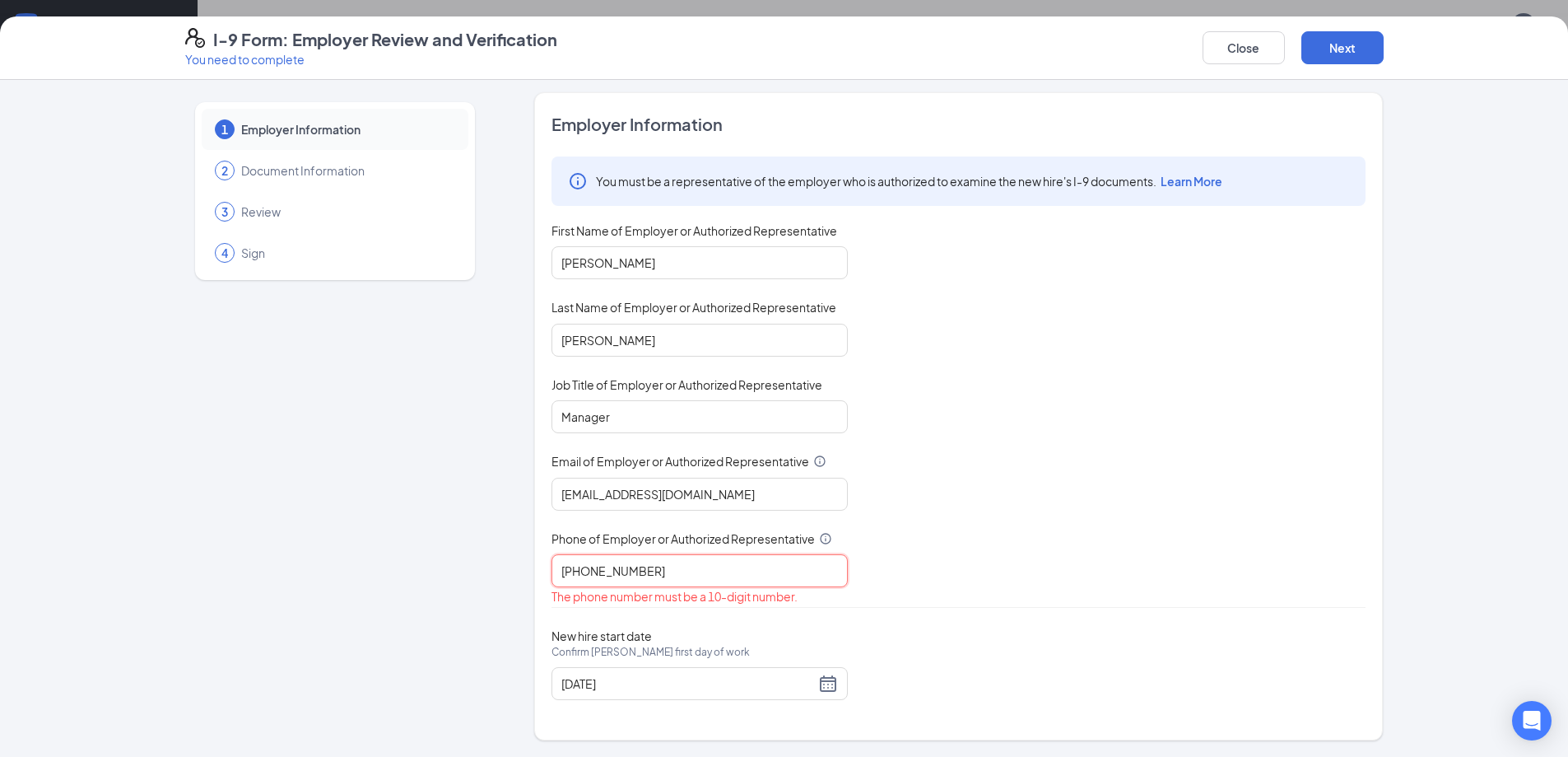
click at [675, 569] on input "(407)351-0031" at bounding box center [699, 570] width 296 height 33
type input "("
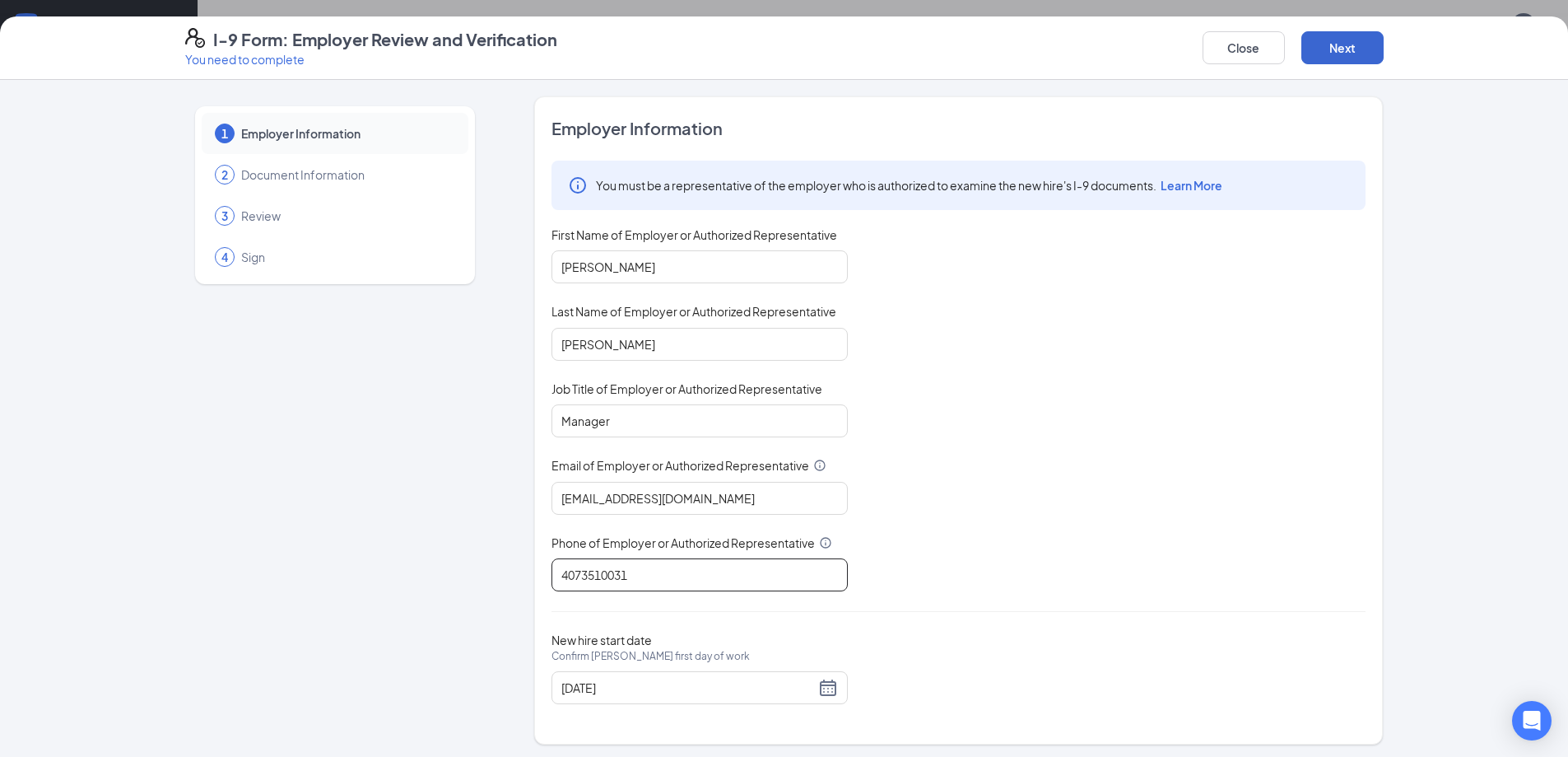
type input "4073510031"
click at [1351, 52] on button "Next" at bounding box center [1342, 47] width 83 height 33
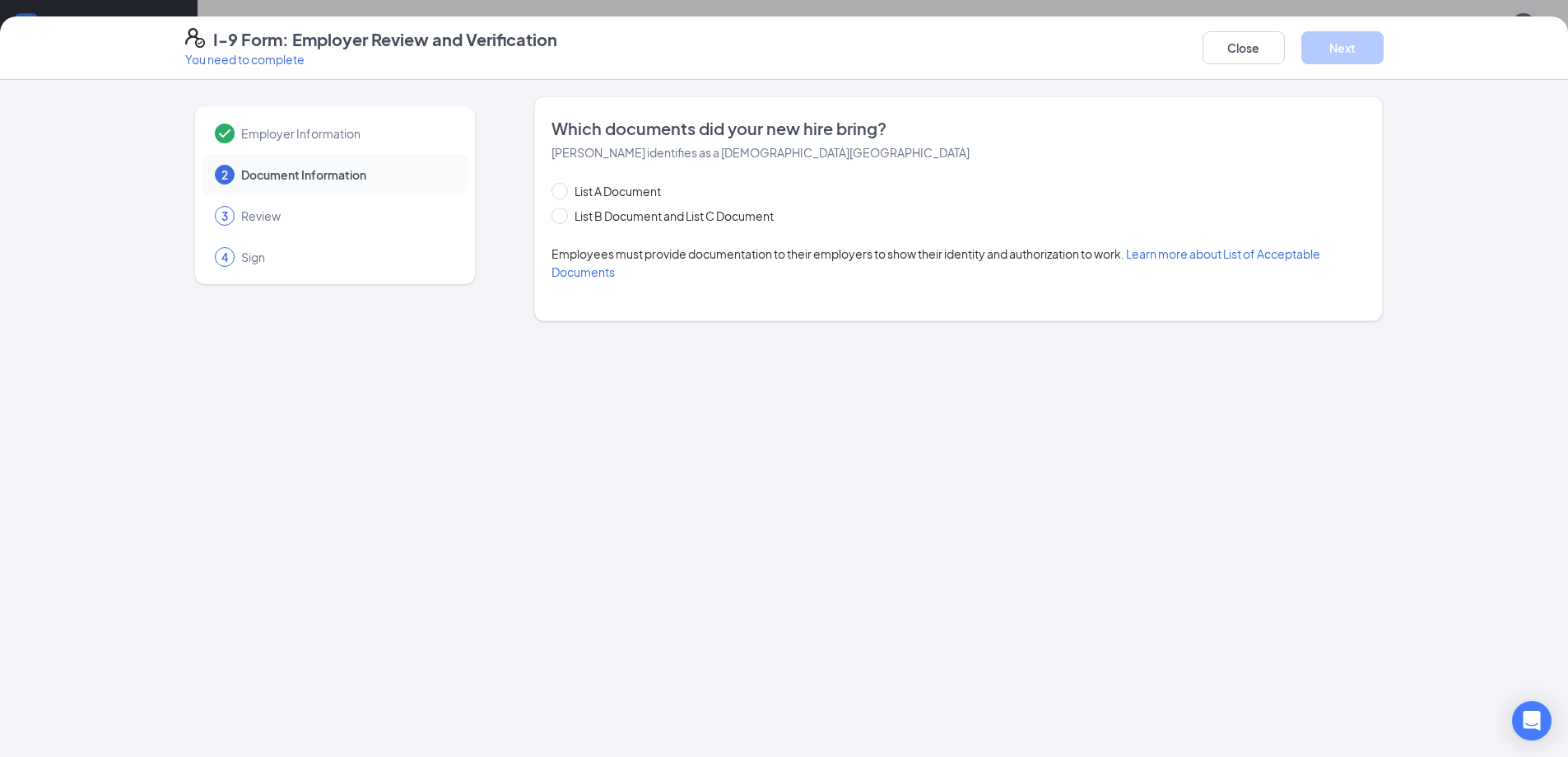
click at [454, 181] on div "2 Document Information" at bounding box center [334, 175] width 266 height 41
click at [453, 180] on div "2 Document Information" at bounding box center [334, 175] width 266 height 41
click at [555, 186] on input "List A Document" at bounding box center [557, 189] width 11 height 11
radio input "true"
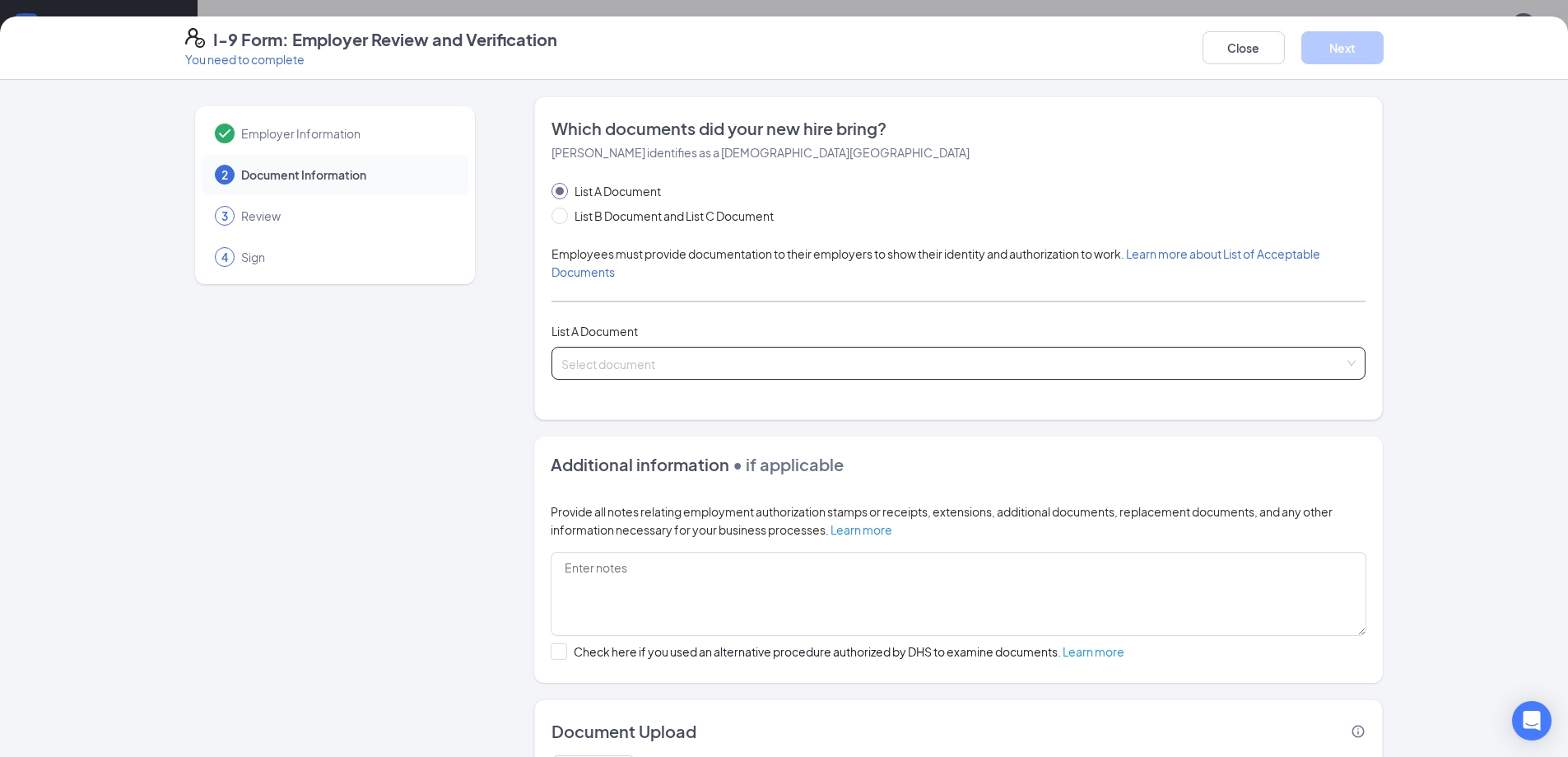
click at [630, 365] on input "search" at bounding box center [952, 359] width 783 height 25
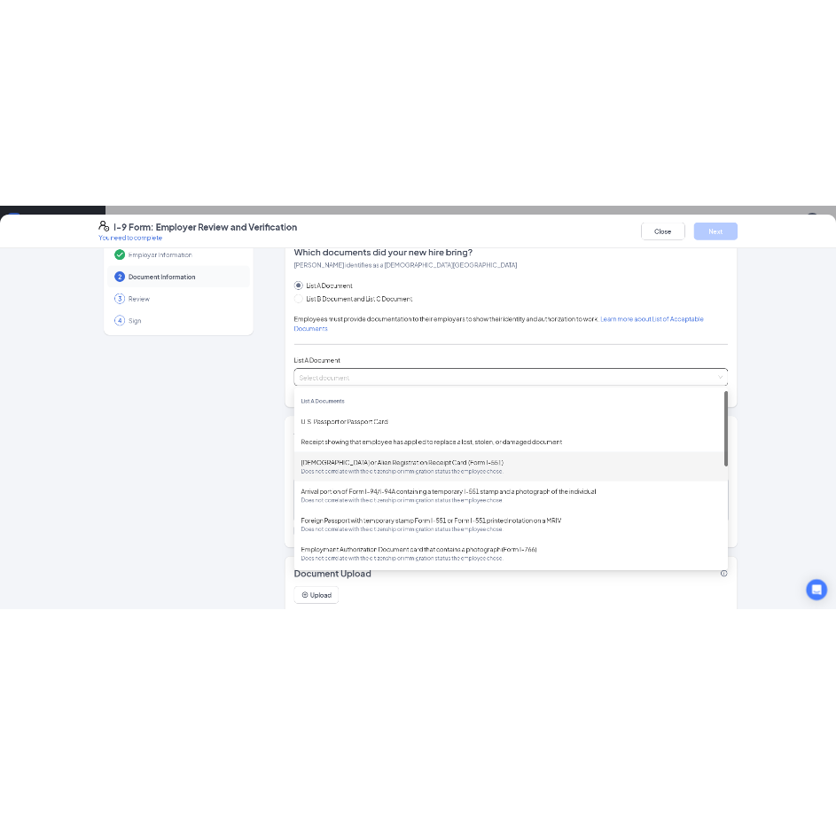
scroll to position [18, 0]
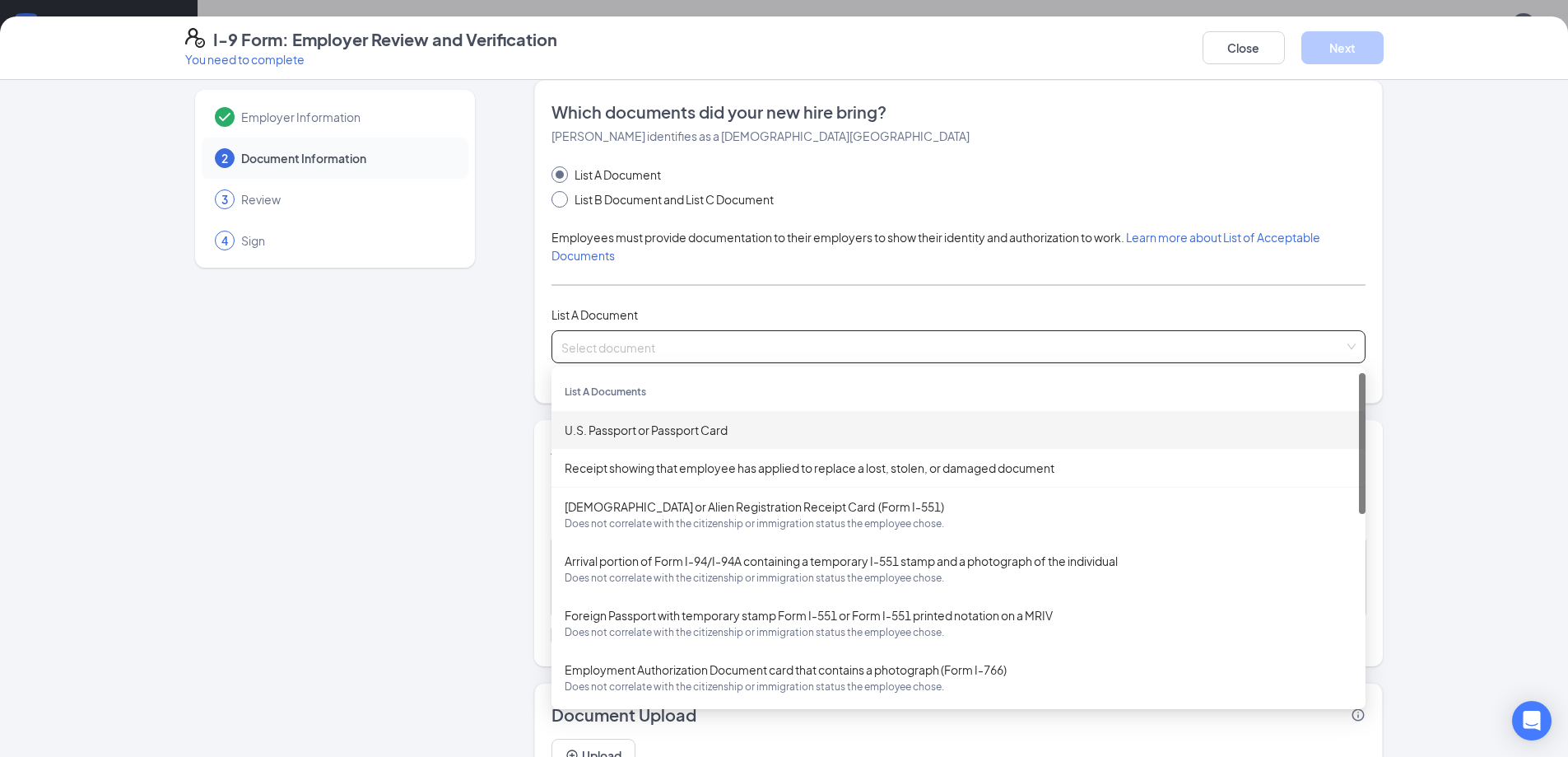
click at [556, 197] on input "List B Document and List C Document" at bounding box center [557, 197] width 11 height 11
radio input "true"
radio input "false"
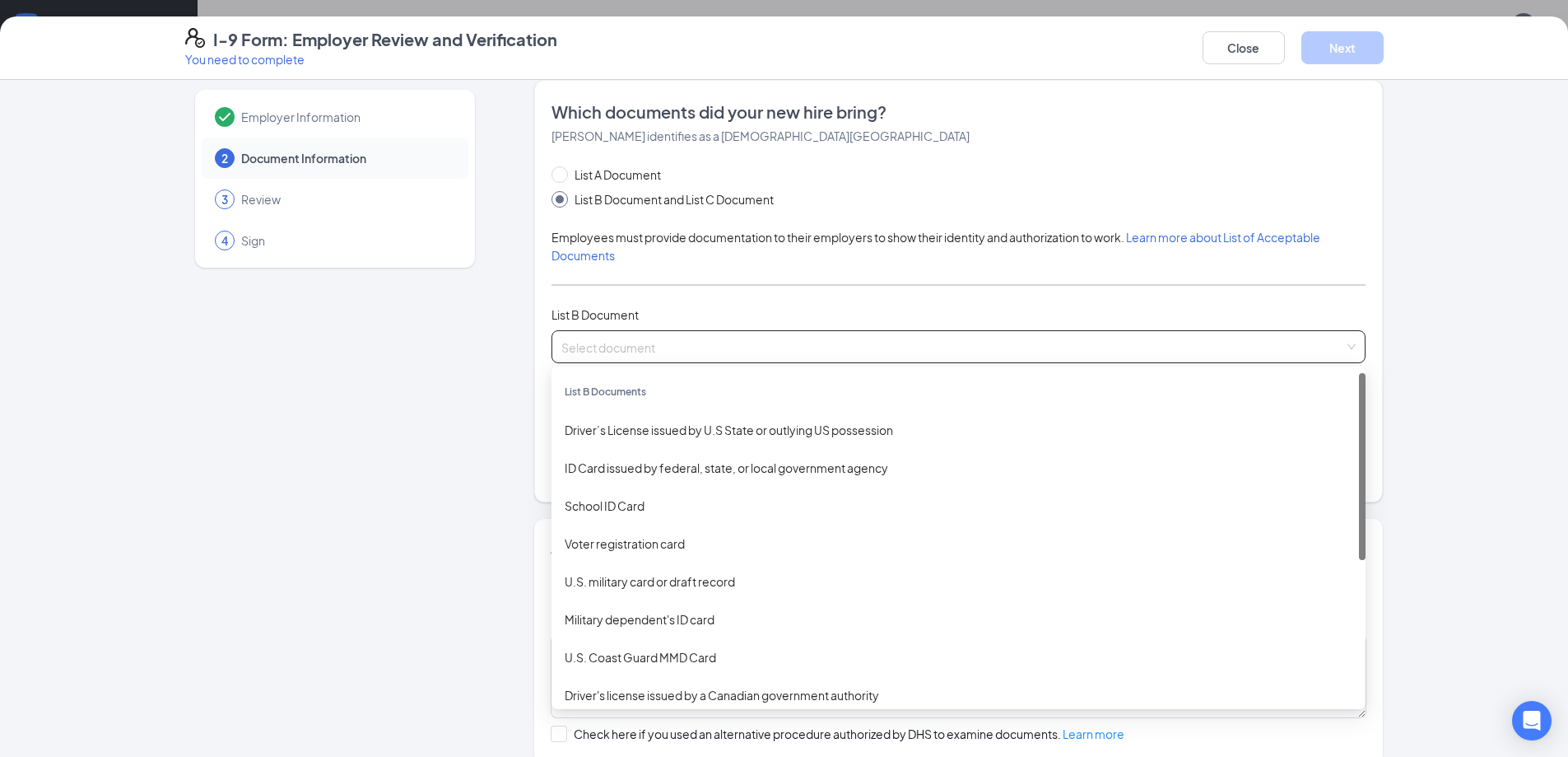
click at [621, 338] on input "search" at bounding box center [952, 343] width 783 height 25
click at [747, 470] on div "ID Card issued by federal, state, or local government agency" at bounding box center [958, 468] width 788 height 19
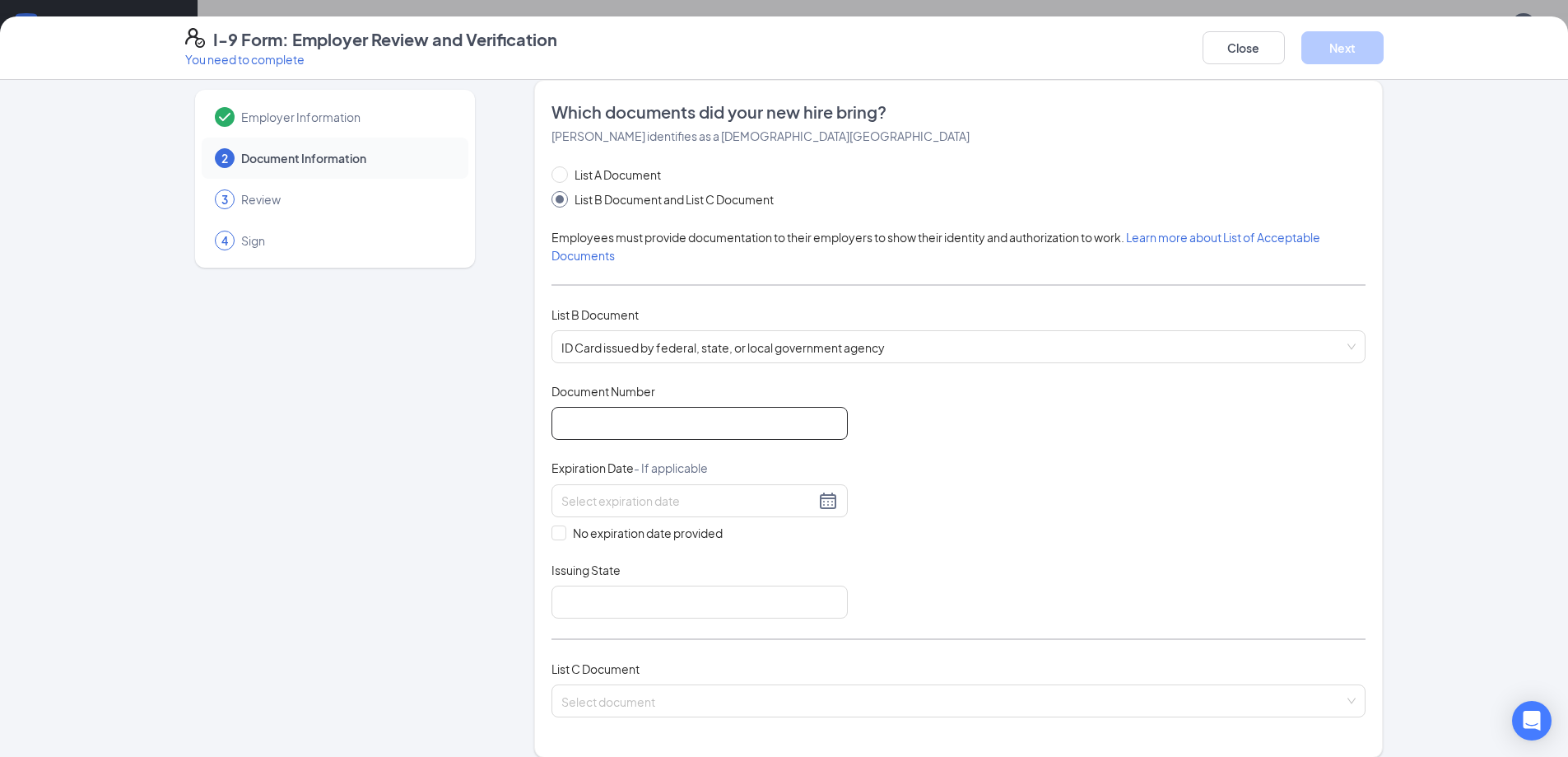
click at [756, 437] on input "Document Number" at bounding box center [699, 423] width 296 height 33
click at [1232, 549] on div "Document Title ID Card issued by federal, state, or local government agency Doc…" at bounding box center [958, 501] width 814 height 236
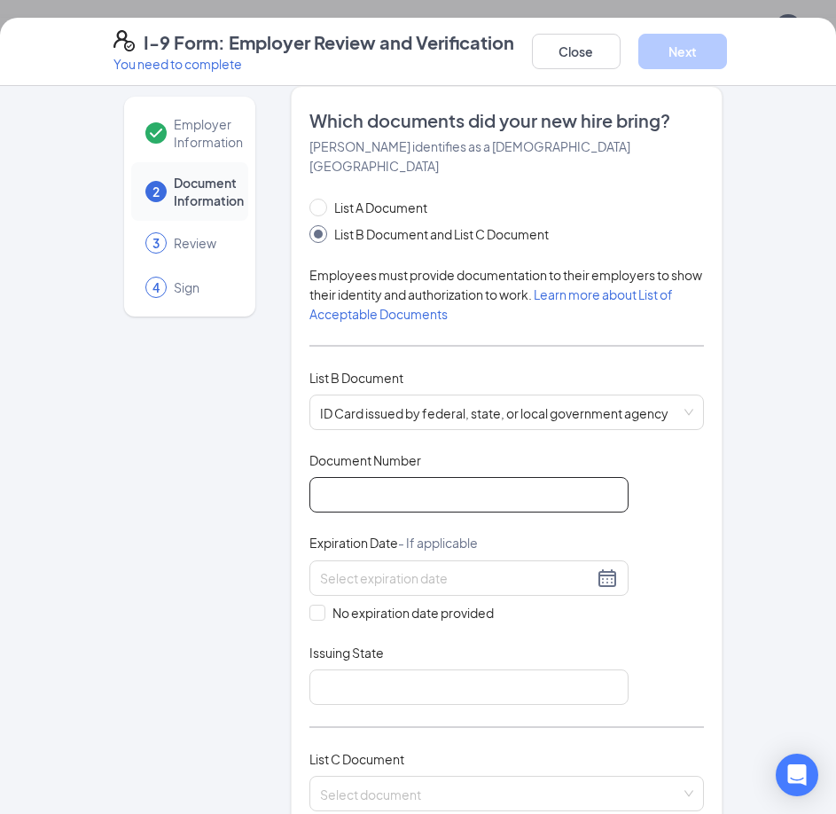
click at [321, 477] on input "Document Number" at bounding box center [468, 494] width 319 height 35
type input "b"
type input "B242-605-96-400-0"
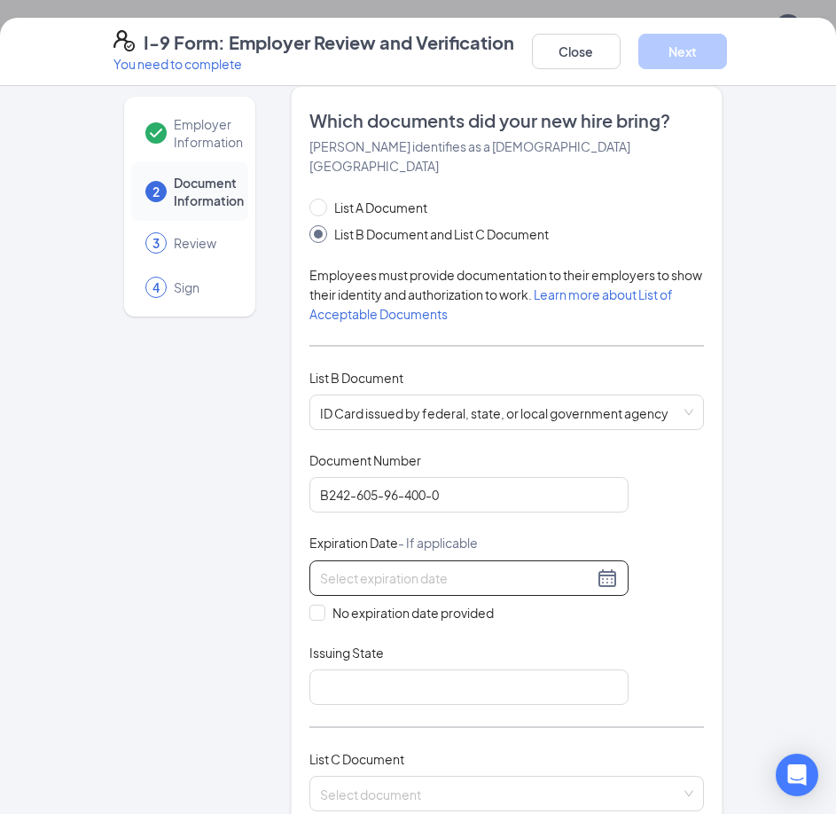
click at [516, 568] on input at bounding box center [456, 578] width 273 height 20
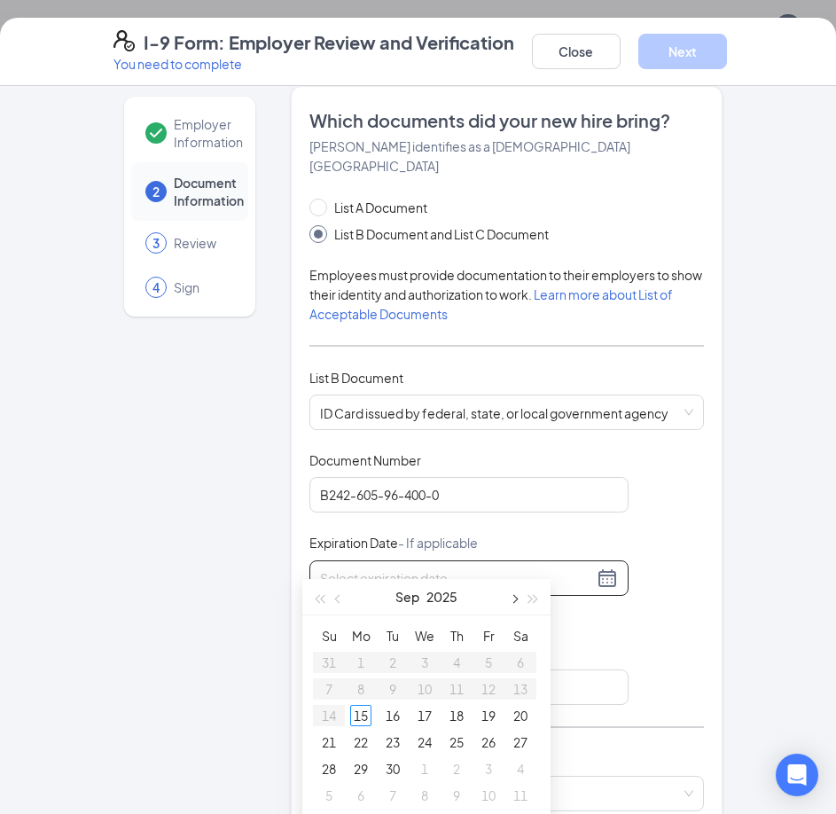
click at [510, 601] on button "button" at bounding box center [514, 596] width 20 height 35
type input "05/15/2034"
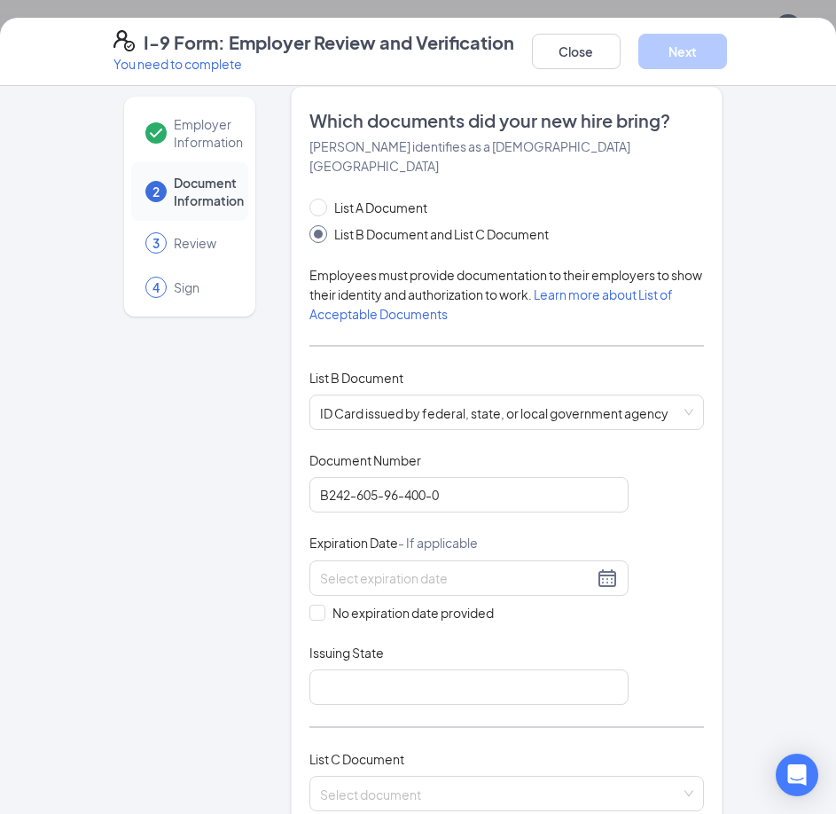
click at [757, 572] on div "Employer Information 2 Document Information 3 Review 4 Sign Which documents did…" at bounding box center [418, 450] width 836 height 728
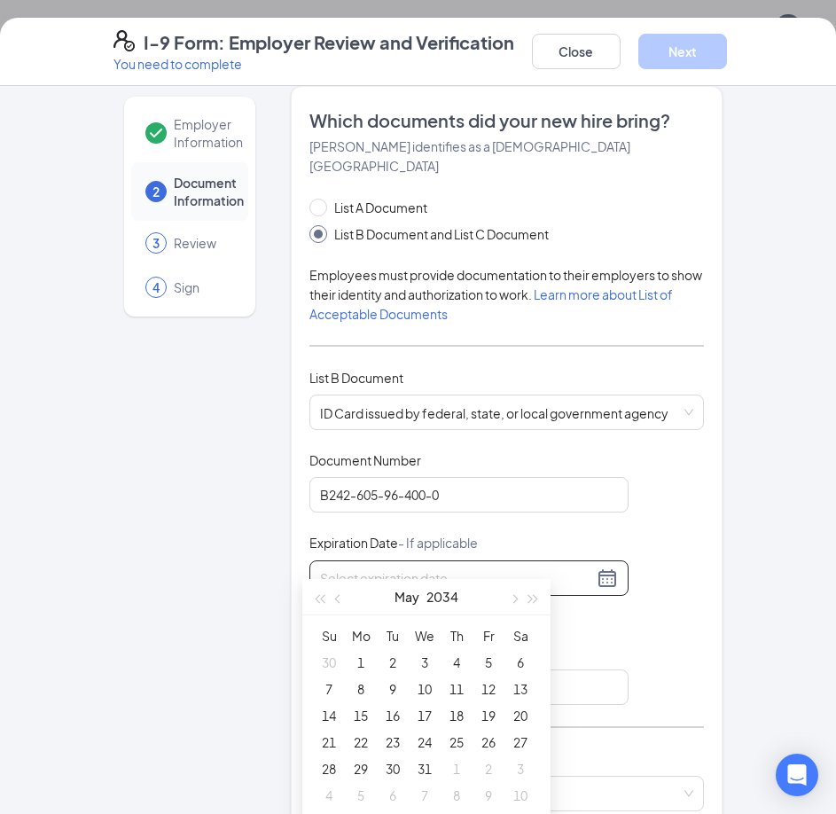
click at [520, 568] on input at bounding box center [456, 578] width 273 height 20
click at [753, 591] on div "Employer Information 2 Document Information 3 Review 4 Sign Which documents did…" at bounding box center [418, 450] width 836 height 728
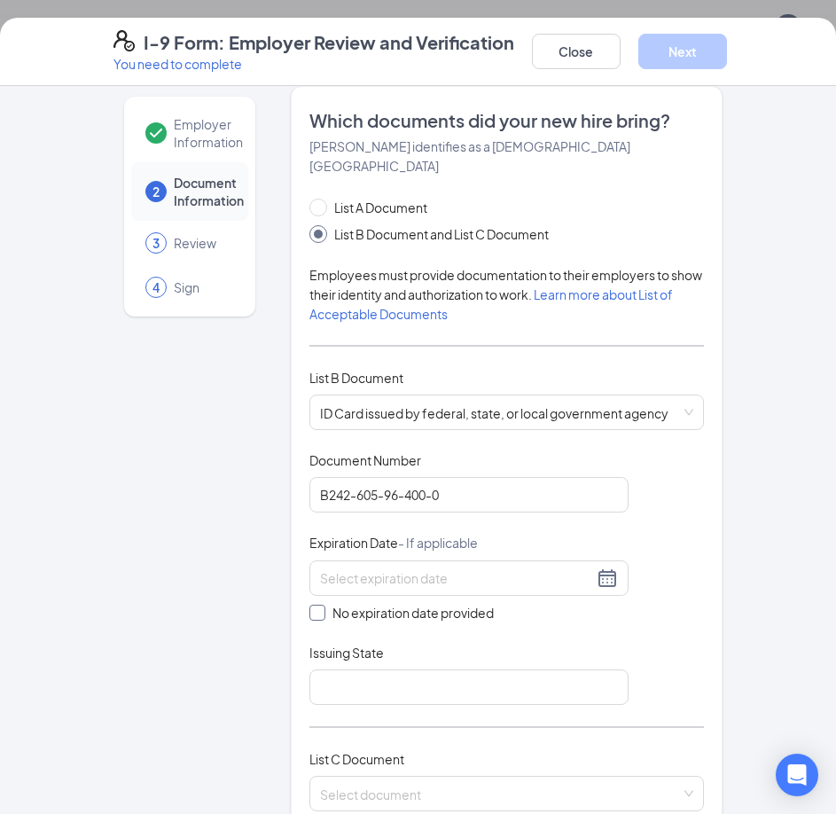
click at [312, 605] on input "No expiration date provided" at bounding box center [315, 611] width 12 height 12
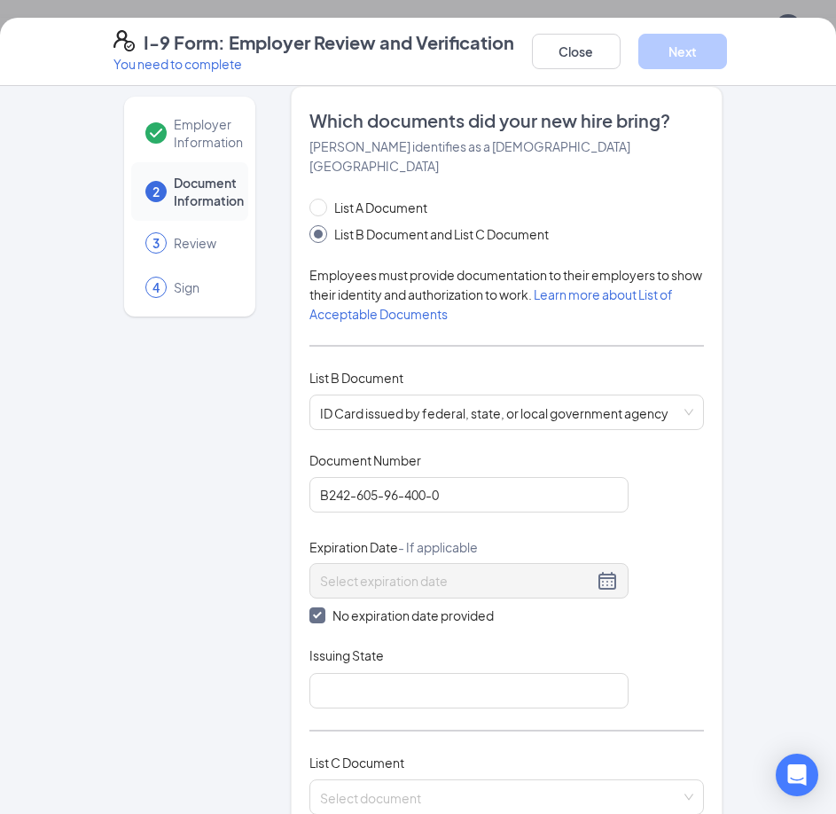
click at [312, 606] on label "No expiration date provided" at bounding box center [468, 616] width 319 height 20
click at [312, 607] on input "No expiration date provided" at bounding box center [315, 613] width 12 height 12
checkbox input "false"
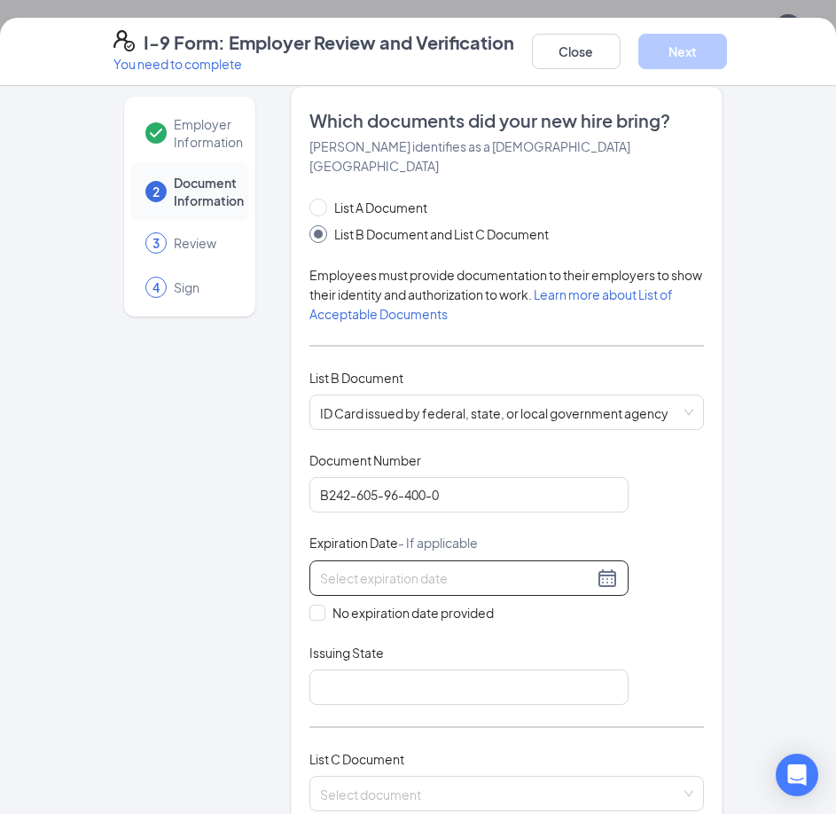
click at [395, 568] on input at bounding box center [456, 578] width 273 height 20
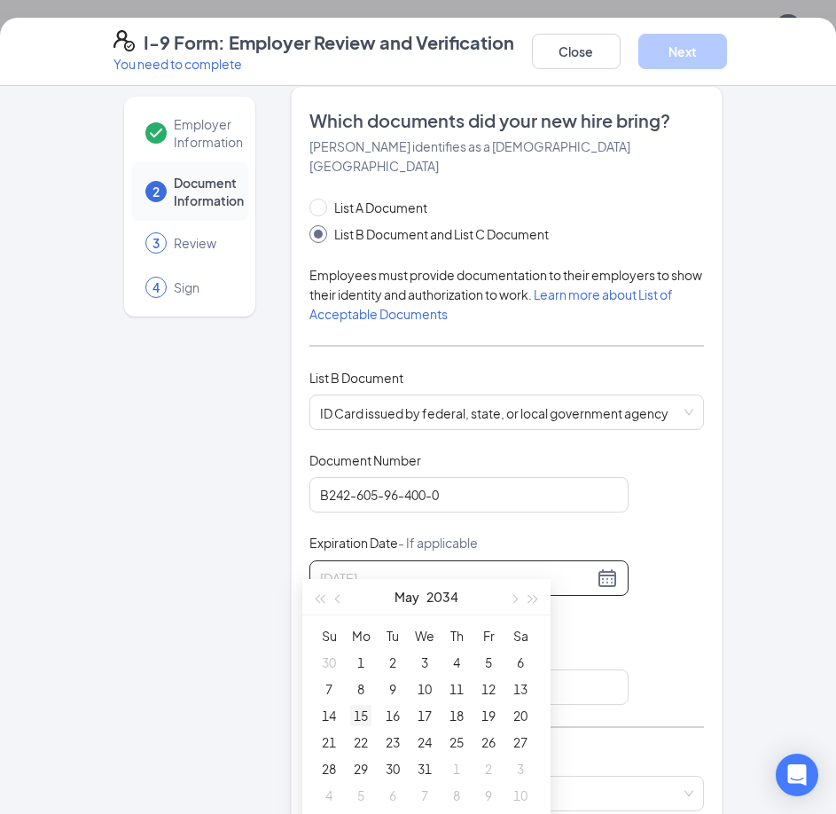
type input "05/15/2034"
click at [356, 720] on div "15" at bounding box center [360, 715] width 21 height 21
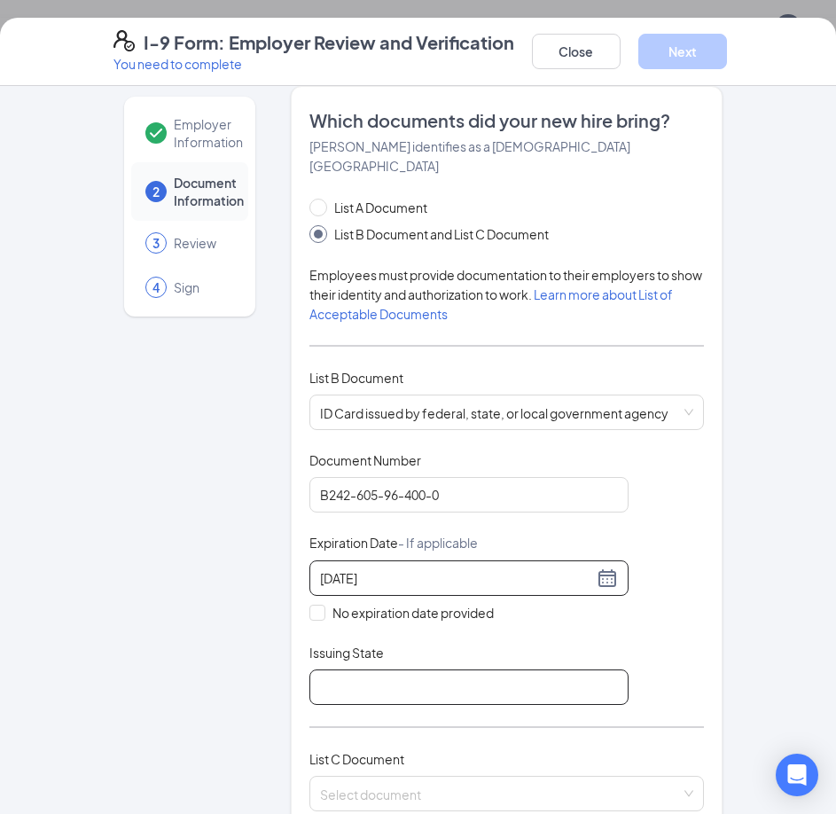
scroll to position [106, 0]
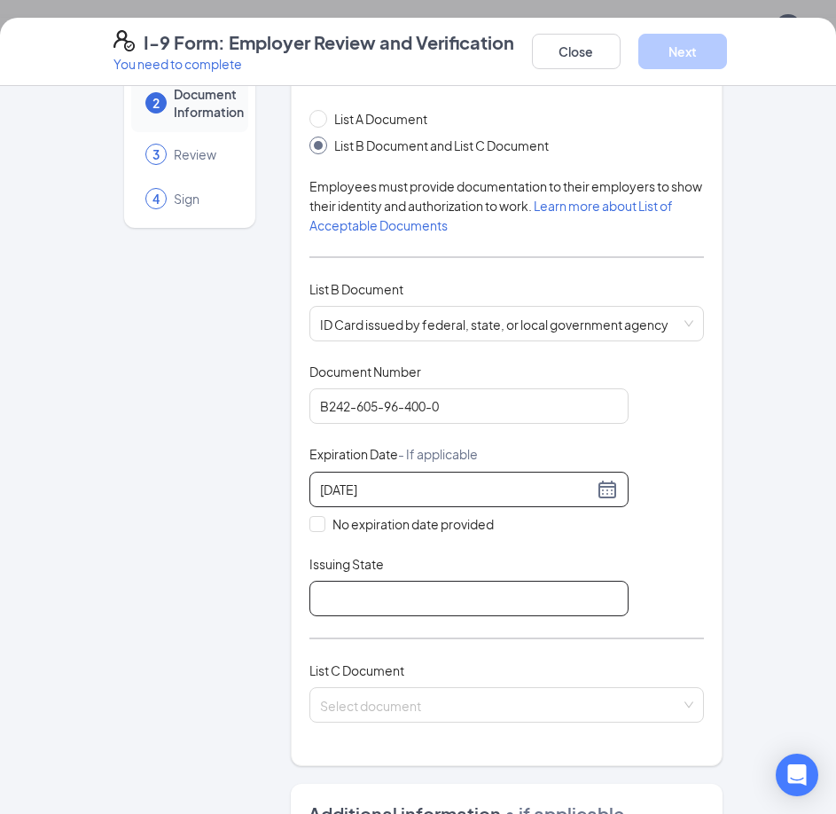
click at [352, 581] on input "Issuing State" at bounding box center [468, 598] width 319 height 35
type input "Florida"
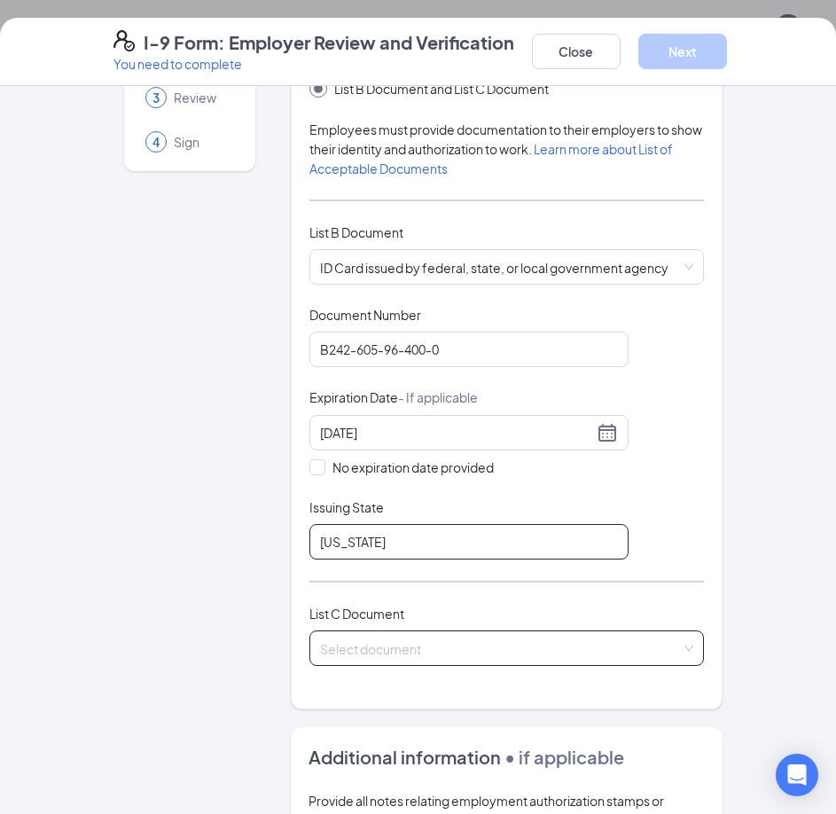
scroll to position [195, 0]
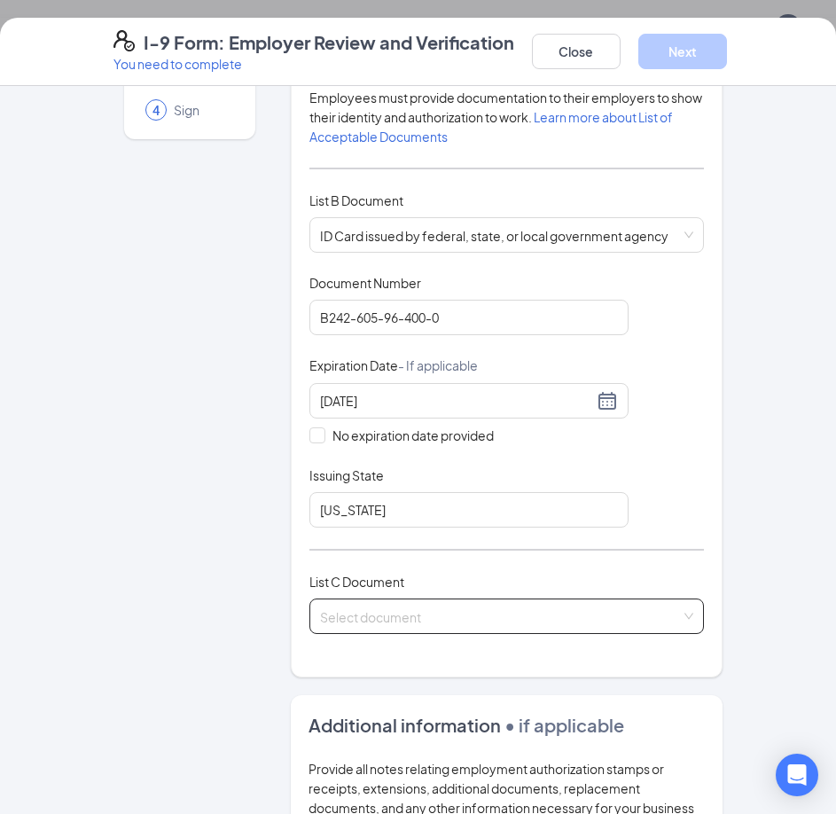
click at [387, 599] on input "search" at bounding box center [500, 612] width 361 height 27
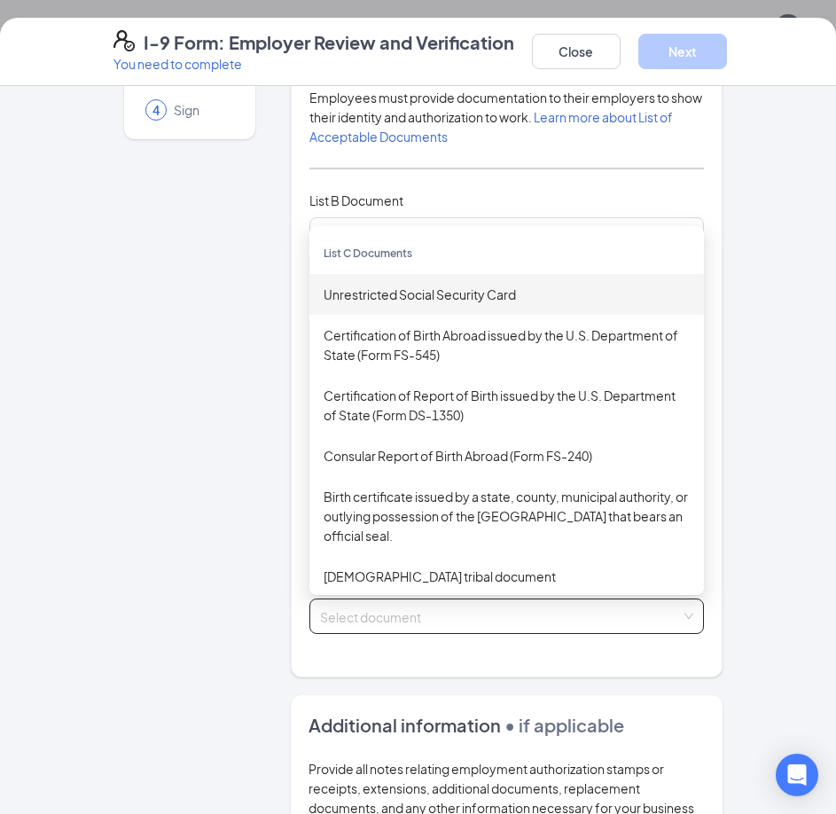
click at [425, 289] on div "Unrestricted Social Security Card" at bounding box center [506, 294] width 395 height 41
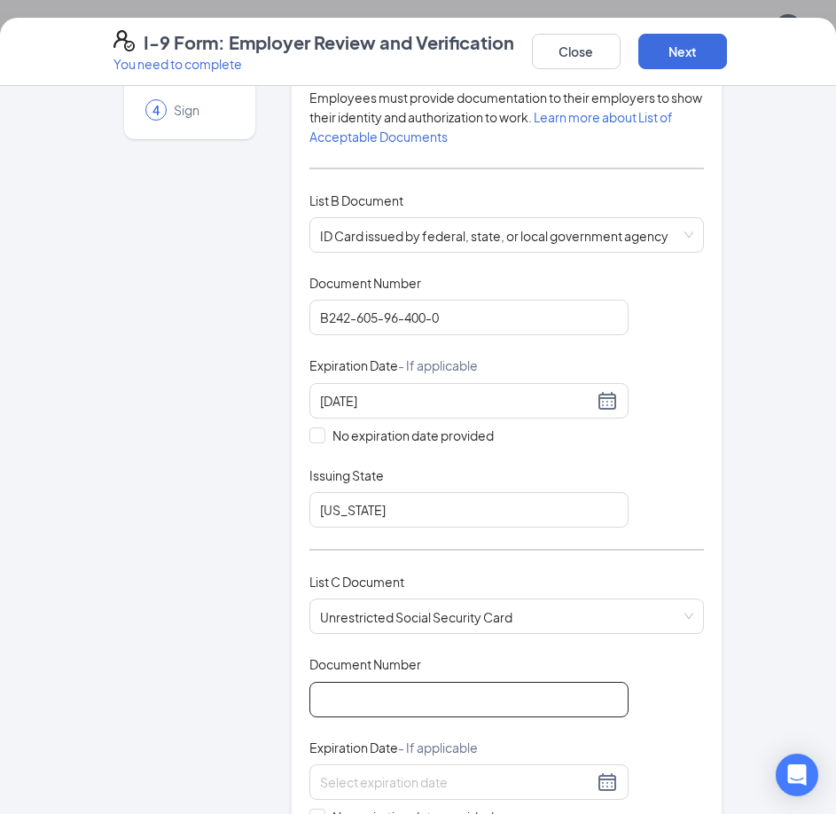
click at [354, 696] on input "Document Number" at bounding box center [468, 699] width 319 height 35
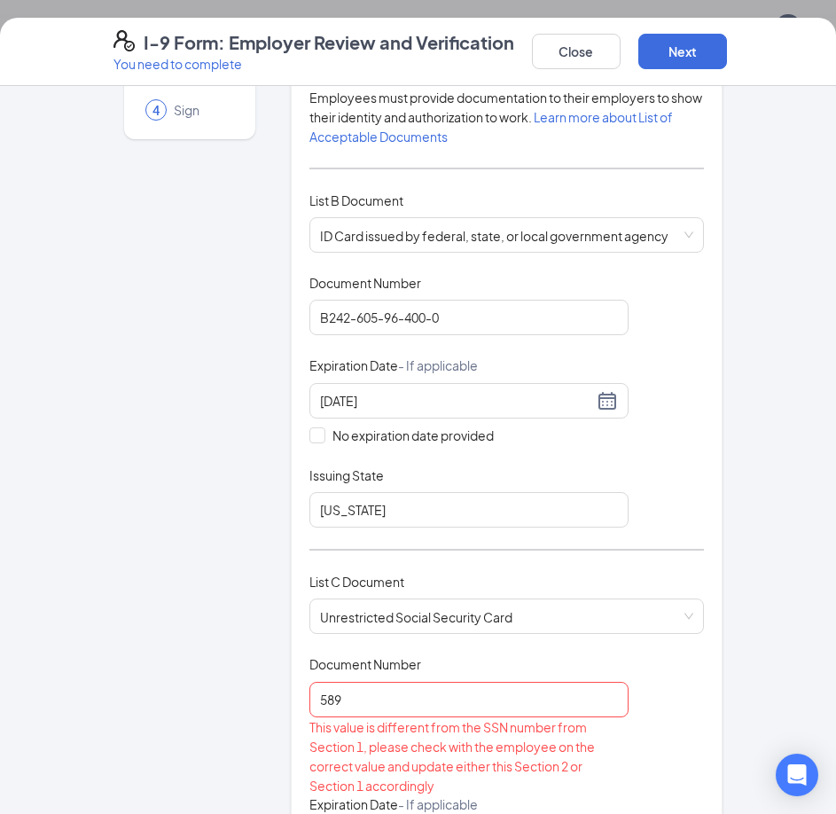
click at [758, 682] on div "Employer Information 2 Document Information 3 Review 4 Sign Which documents did…" at bounding box center [418, 450] width 836 height 728
click at [347, 682] on input "589" at bounding box center [468, 699] width 319 height 35
type input "5"
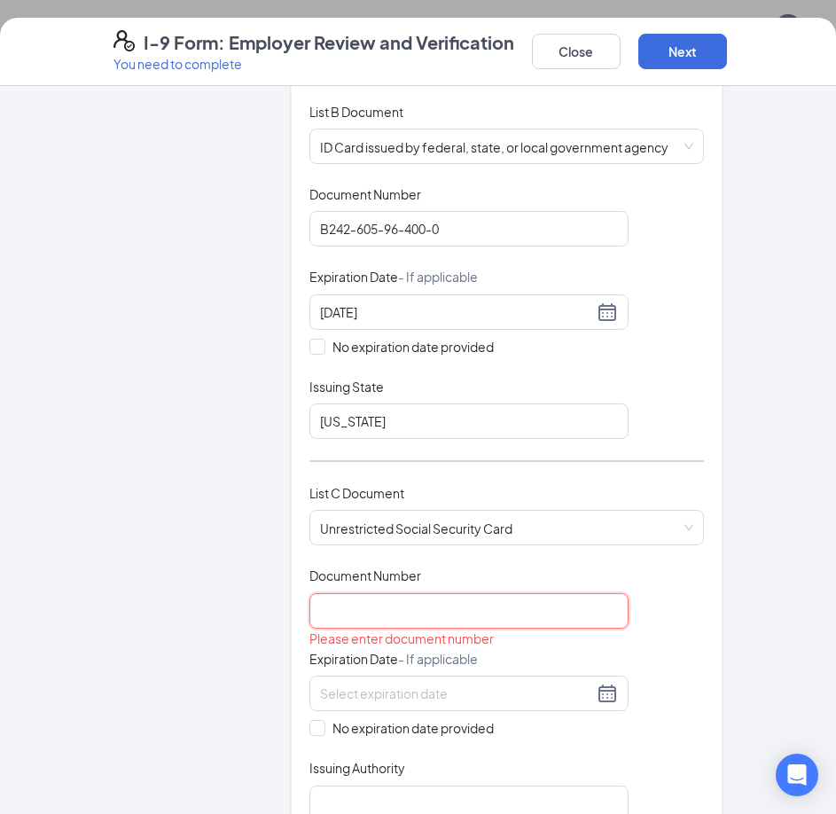
scroll to position [372, 0]
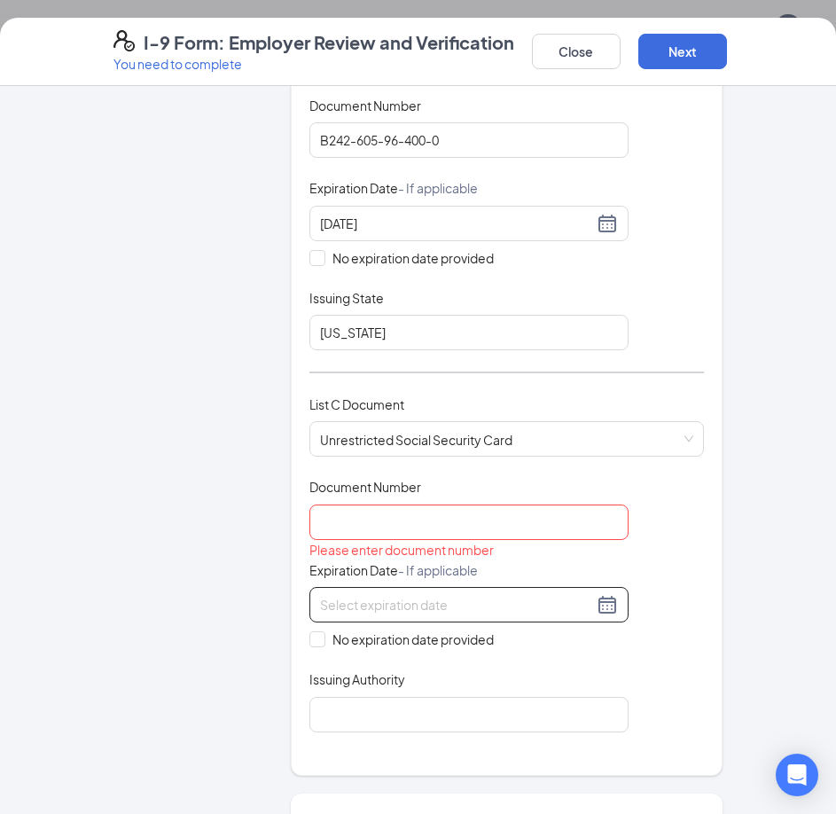
click at [607, 594] on div at bounding box center [469, 604] width 298 height 21
click at [663, 613] on div "Document Title Unrestricted Social Security Card Document Number Please enter d…" at bounding box center [506, 605] width 395 height 254
click at [316, 631] on span at bounding box center [317, 639] width 16 height 16
click at [316, 631] on input "No expiration date provided" at bounding box center [315, 637] width 12 height 12
checkbox input "true"
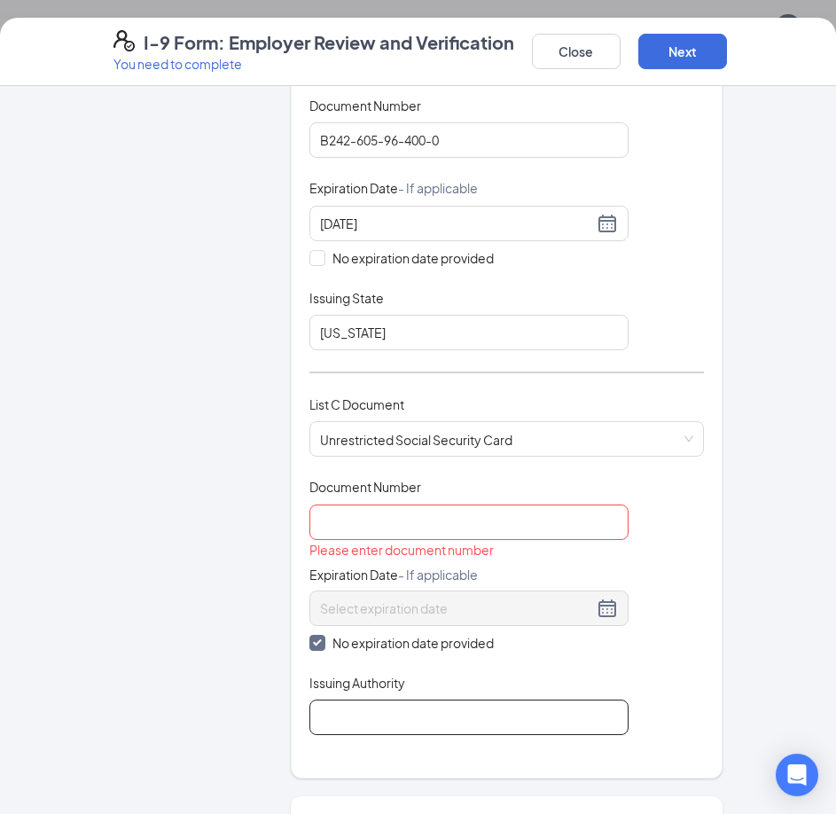
click at [430, 709] on input "Issuing Authority" at bounding box center [468, 717] width 319 height 35
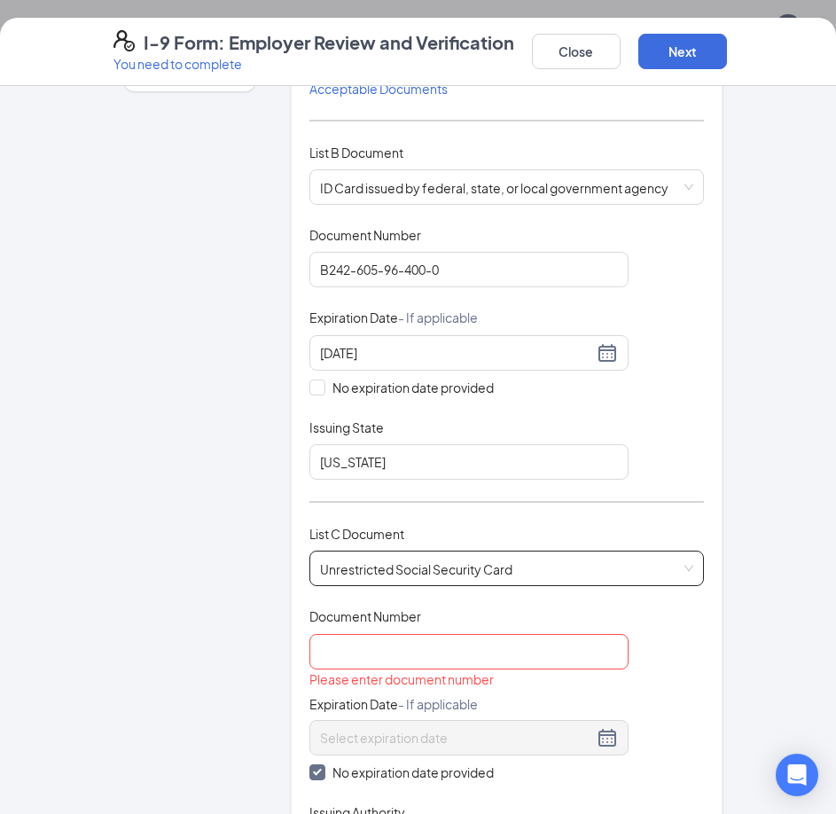
scroll to position [266, 0]
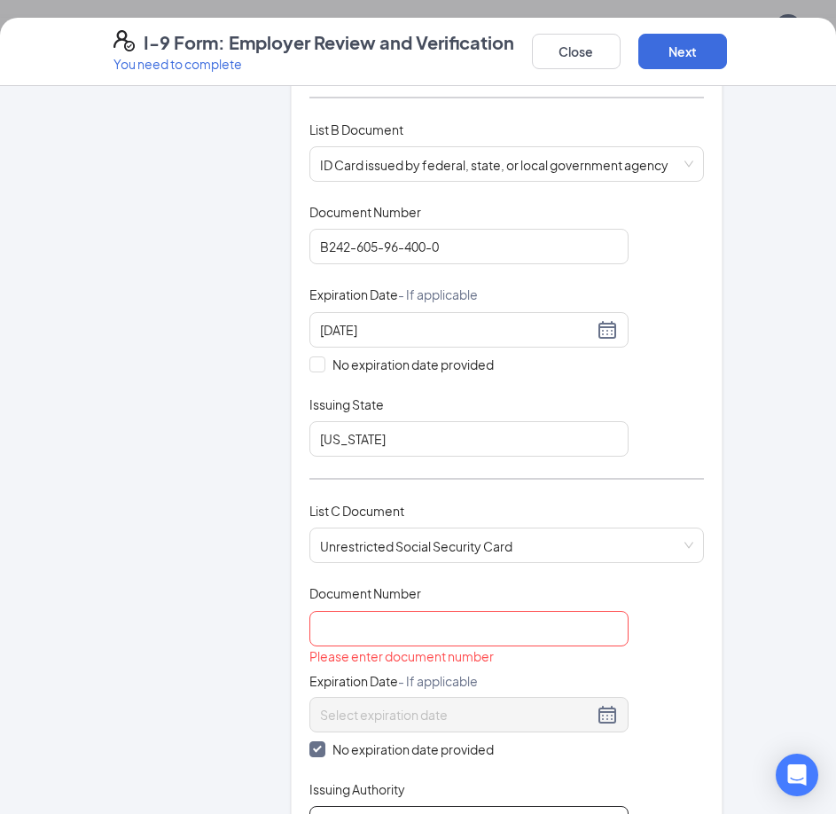
type input "S"
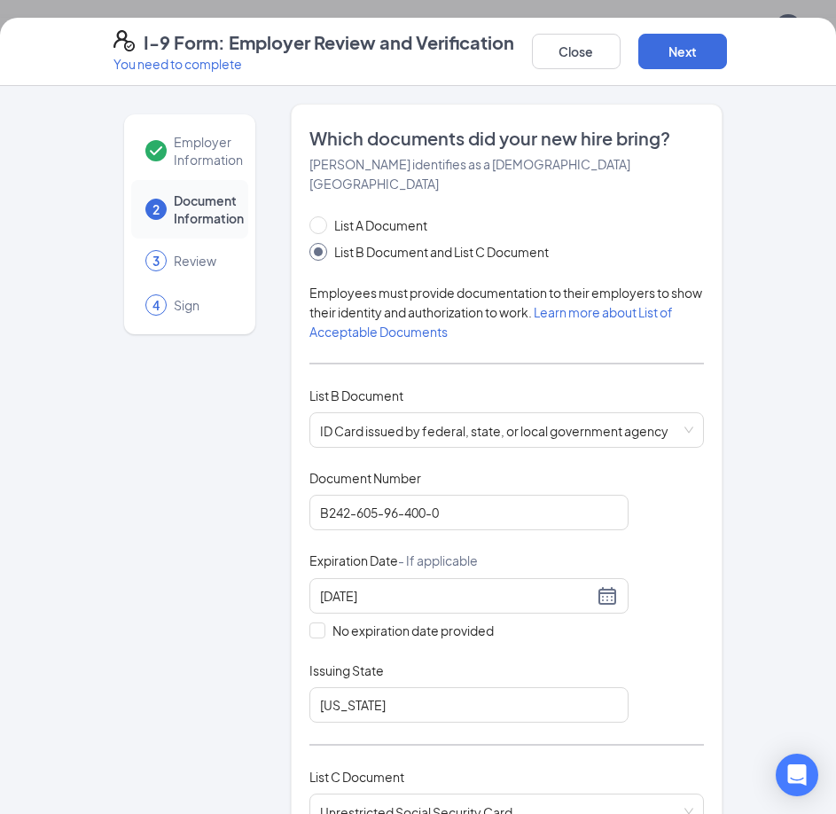
scroll to position [625, 0]
click at [567, 55] on button "Close" at bounding box center [576, 51] width 89 height 35
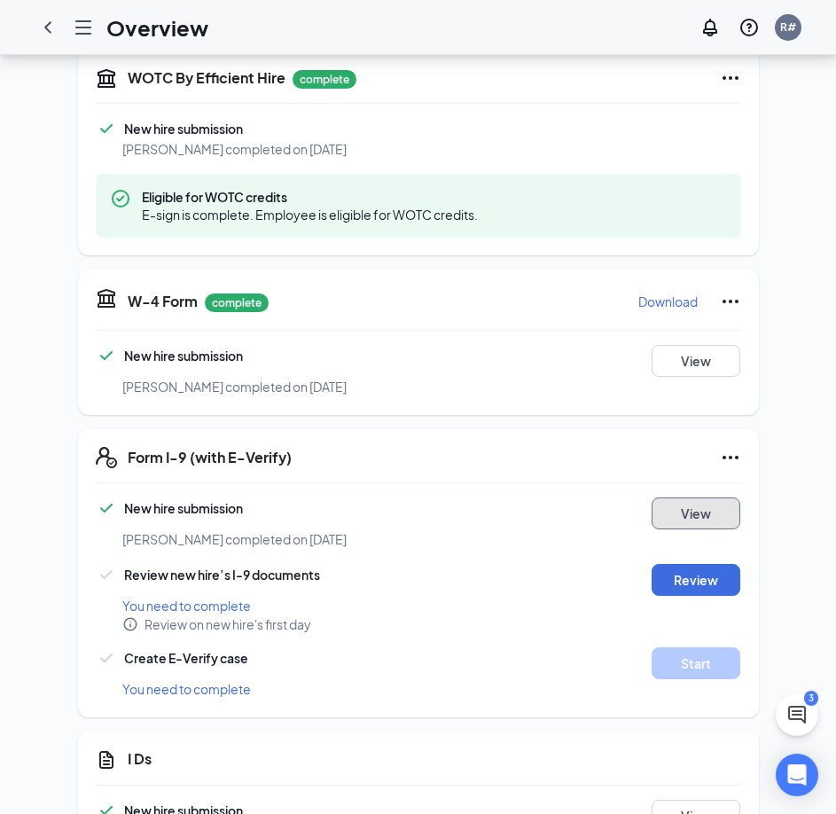
click at [712, 503] on button "View" at bounding box center [696, 513] width 89 height 32
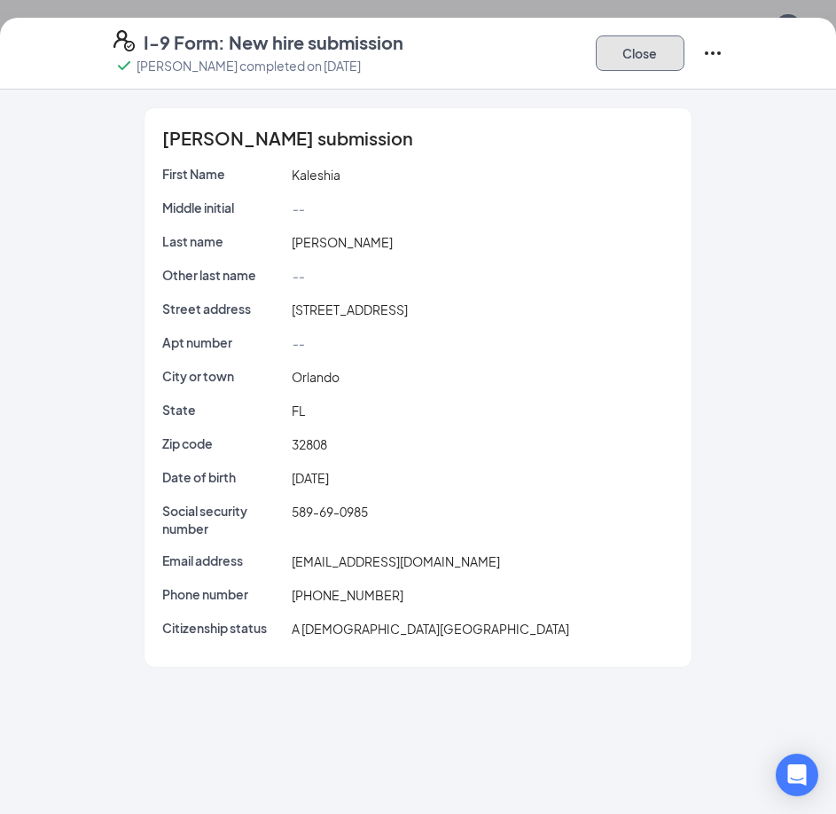
drag, startPoint x: 645, startPoint y: 44, endPoint x: 634, endPoint y: 55, distance: 15.0
click at [641, 50] on button "Close" at bounding box center [640, 52] width 89 height 35
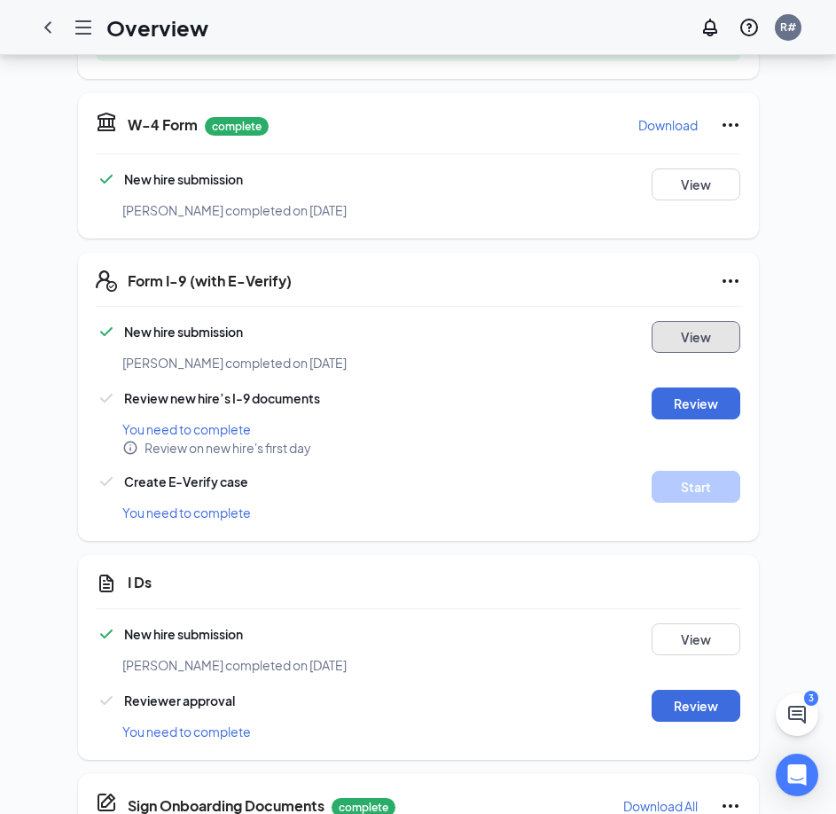
scroll to position [802, 0]
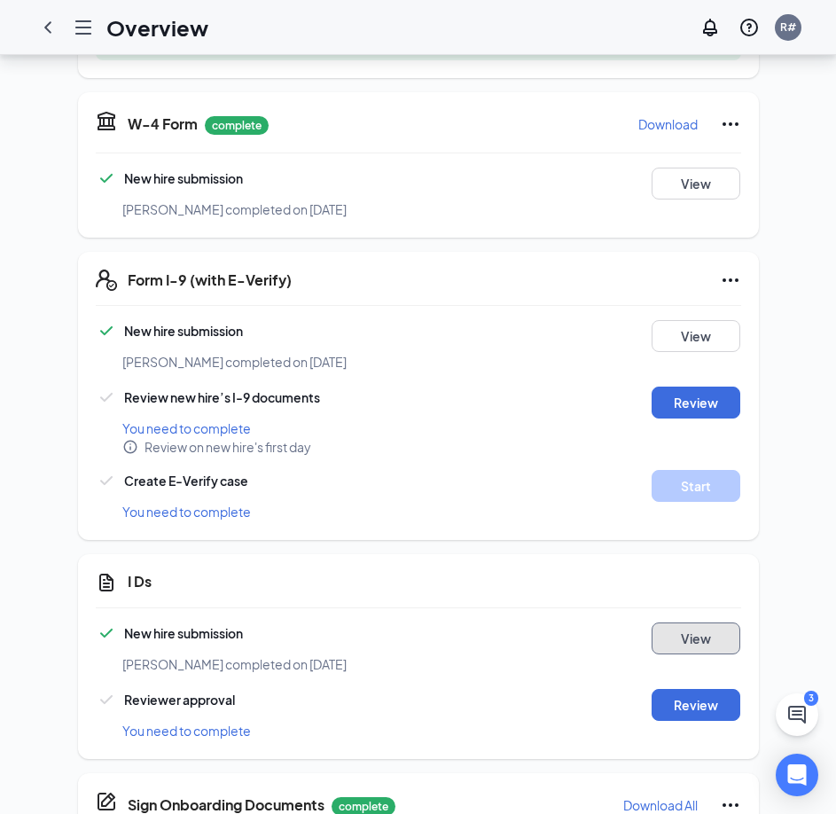
click at [714, 626] on button "View" at bounding box center [696, 638] width 89 height 32
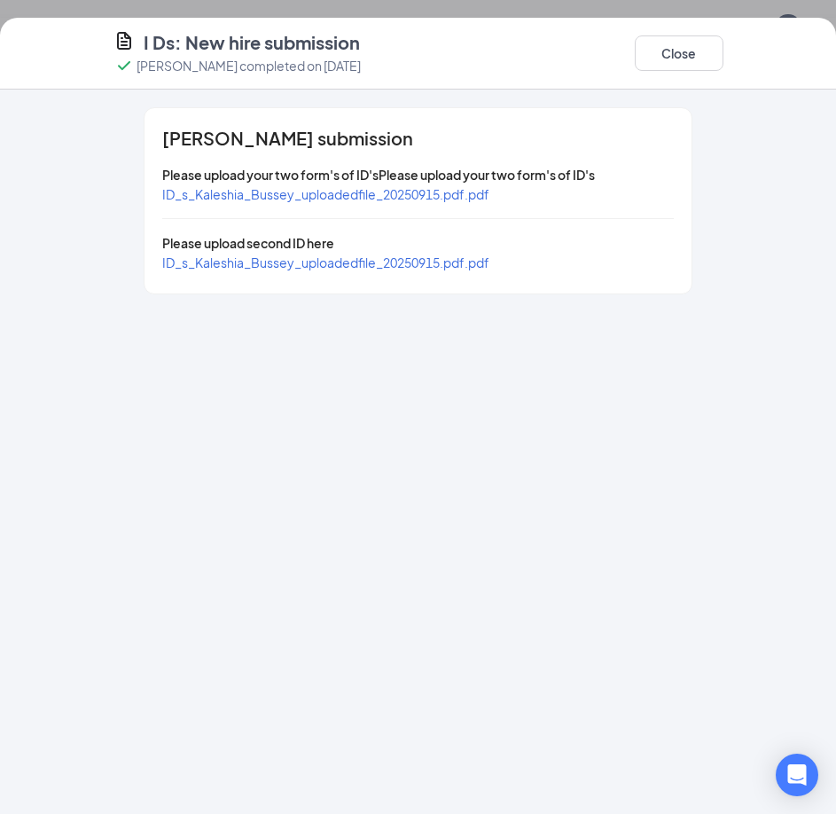
click at [436, 264] on span "ID_s_Kaleshia_Bussey_uploadedfile_20250915.pdf.pdf" at bounding box center [325, 262] width 327 height 16
click at [489, 262] on span "ID_s_Kaleshia_Bussey_uploadedfile_20250915.pdf.pdf" at bounding box center [325, 262] width 327 height 16
click at [344, 190] on span "ID_s_Kaleshia_Bussey_uploadedfile_20250915.pdf.pdf" at bounding box center [325, 194] width 327 height 16
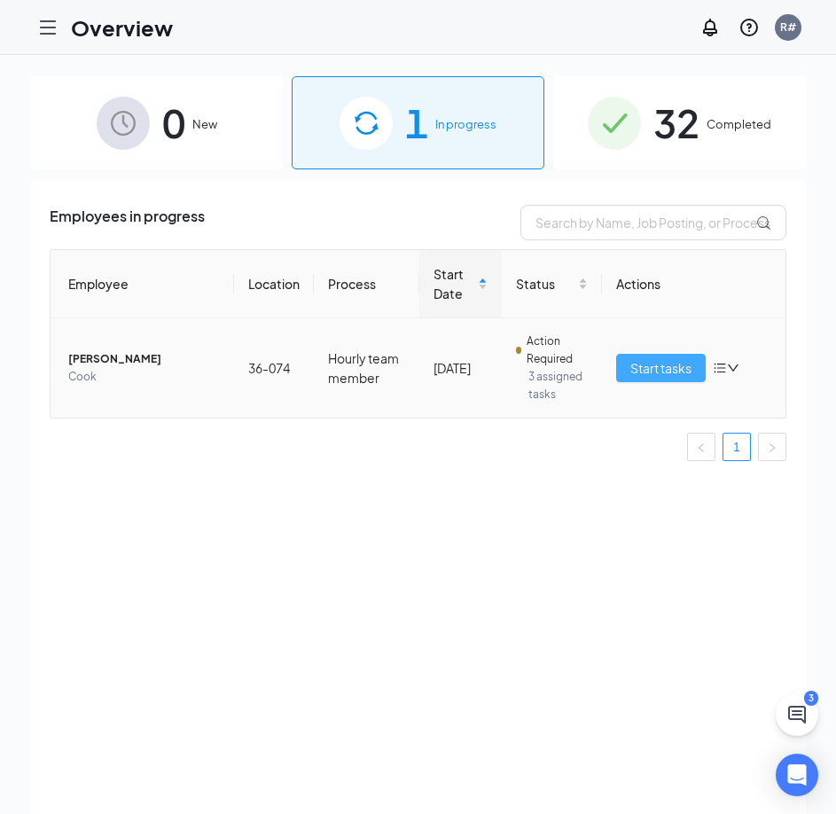
click at [669, 376] on span "Start tasks" at bounding box center [660, 368] width 61 height 20
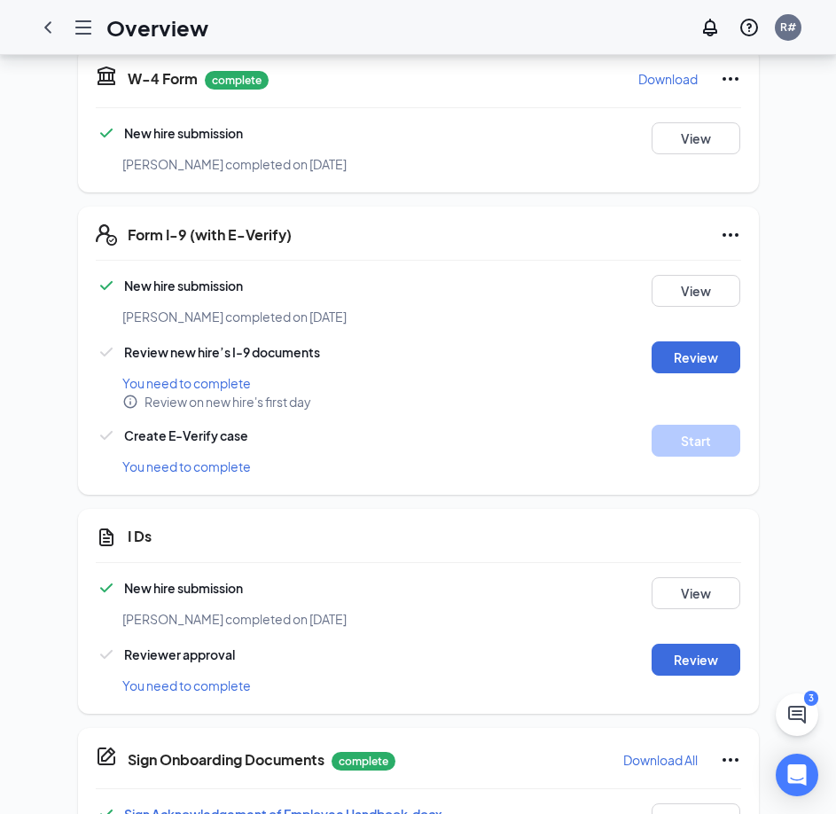
scroll to position [887, 0]
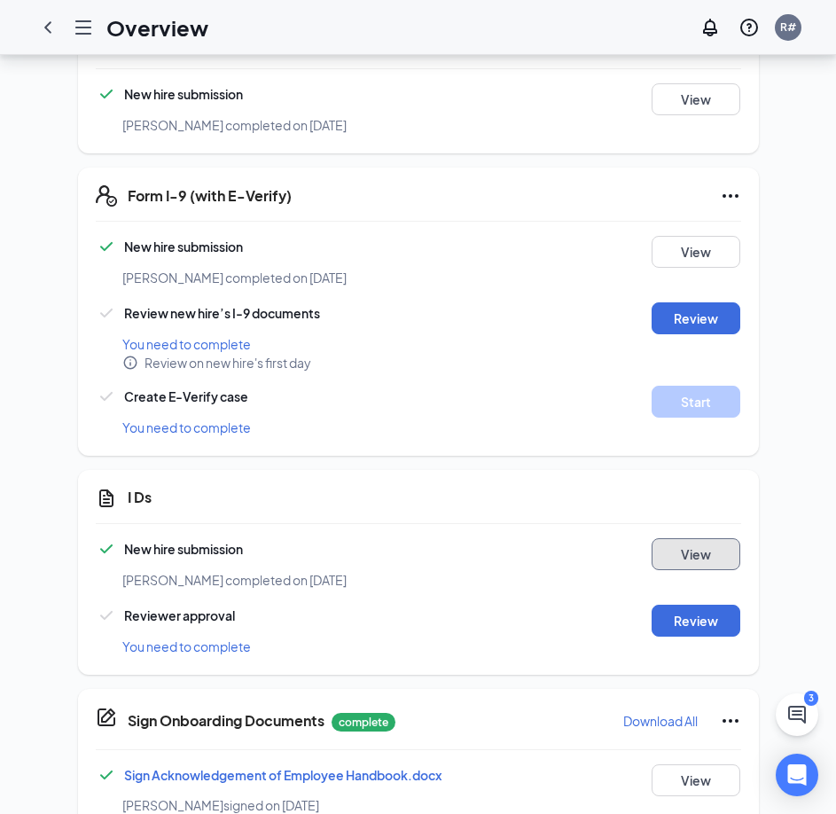
click at [700, 538] on button "View" at bounding box center [696, 554] width 89 height 32
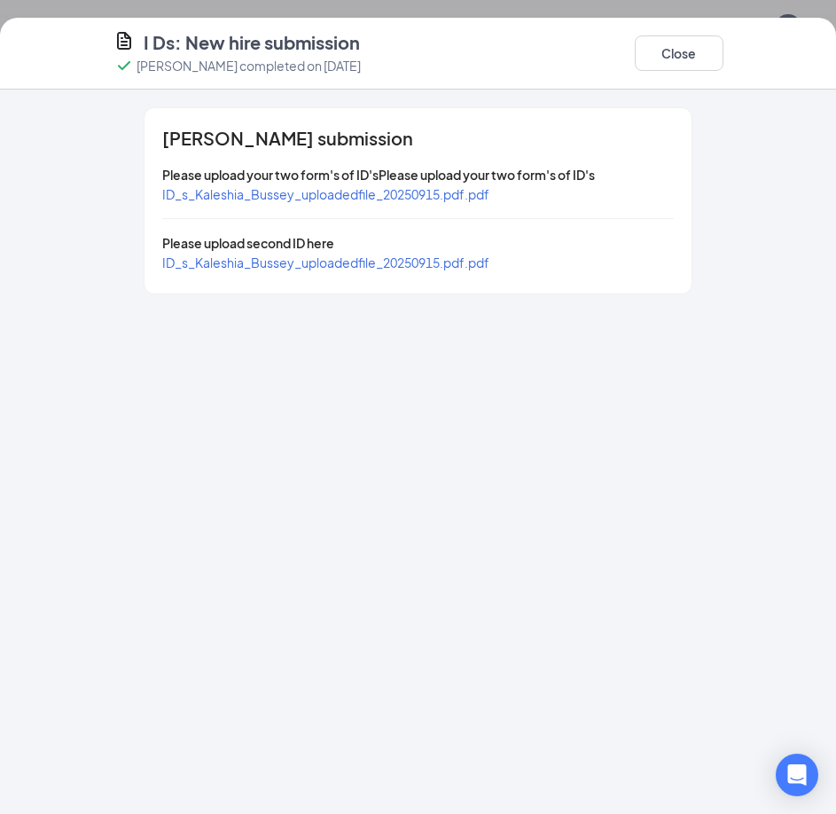
click at [495, 192] on div "ID_s_Kaleshia_Bussey_uploadedfile_20250915.pdf.pdf" at bounding box center [418, 194] width 512 height 20
click at [497, 201] on div "ID_s_Kaleshia_Bussey_uploadedfile_20250915.pdf.pdf" at bounding box center [418, 194] width 512 height 20
click at [439, 177] on span "Please upload your two form's of ID'sPlease upload your two form's of ID's" at bounding box center [378, 175] width 433 height 16
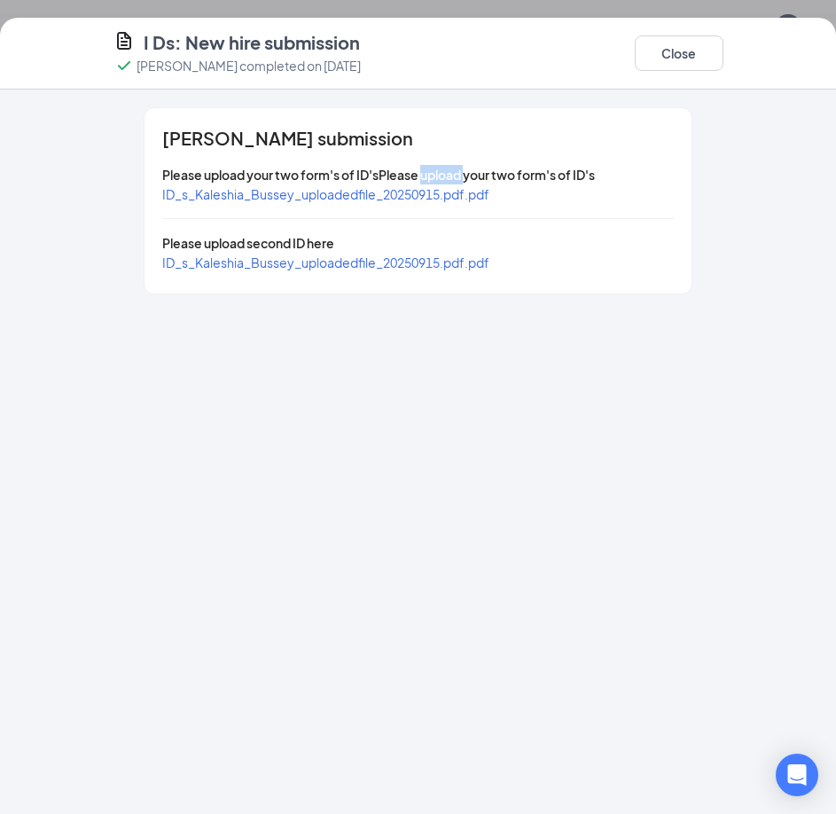
click at [410, 196] on span "ID_s_Kaleshia_Bussey_uploadedfile_20250915.pdf.pdf" at bounding box center [325, 194] width 327 height 16
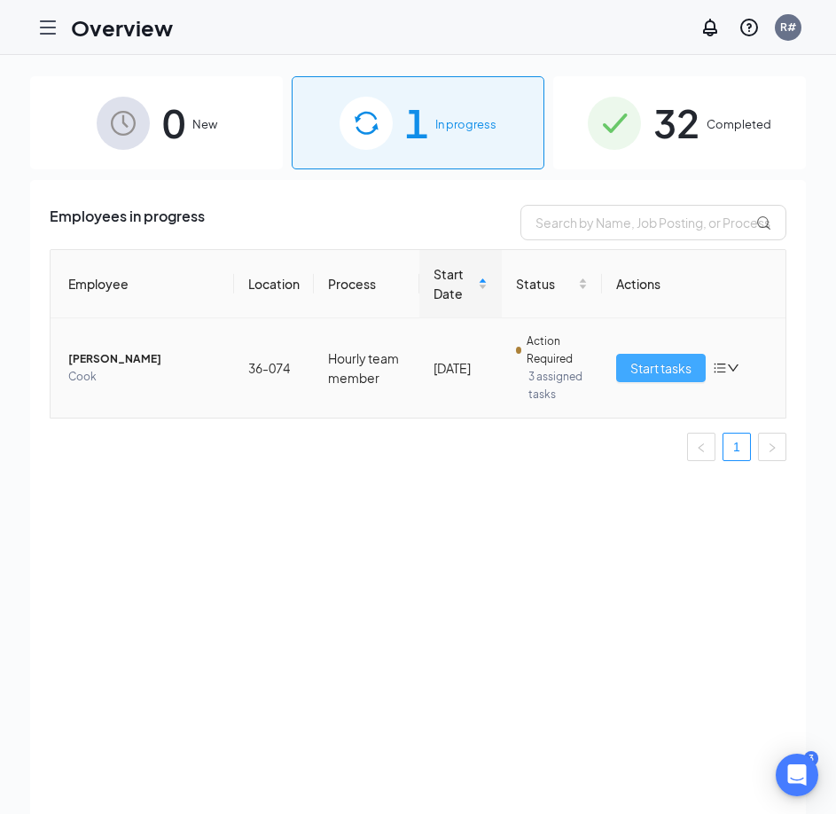
click at [649, 364] on span "Start tasks" at bounding box center [660, 368] width 61 height 20
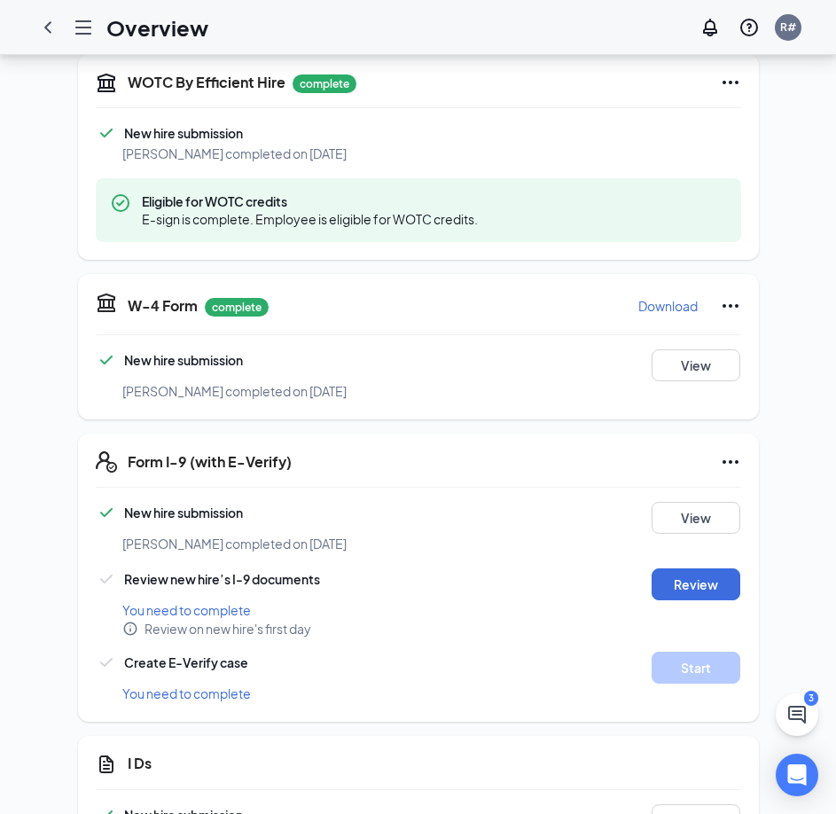
scroll to position [709, 0]
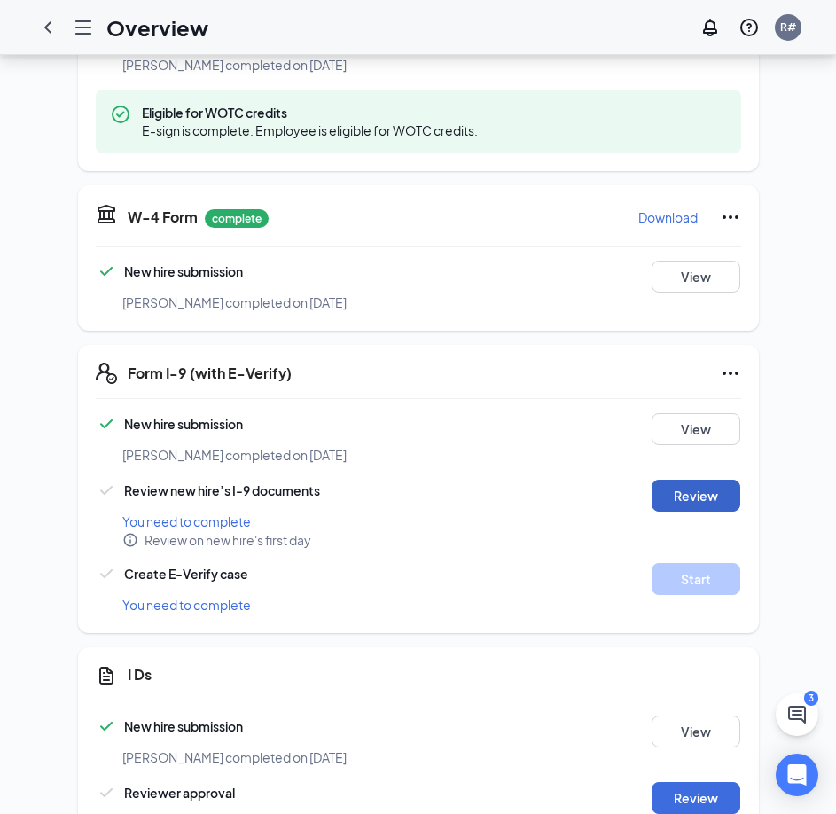
click at [692, 480] on button "Review" at bounding box center [696, 496] width 89 height 32
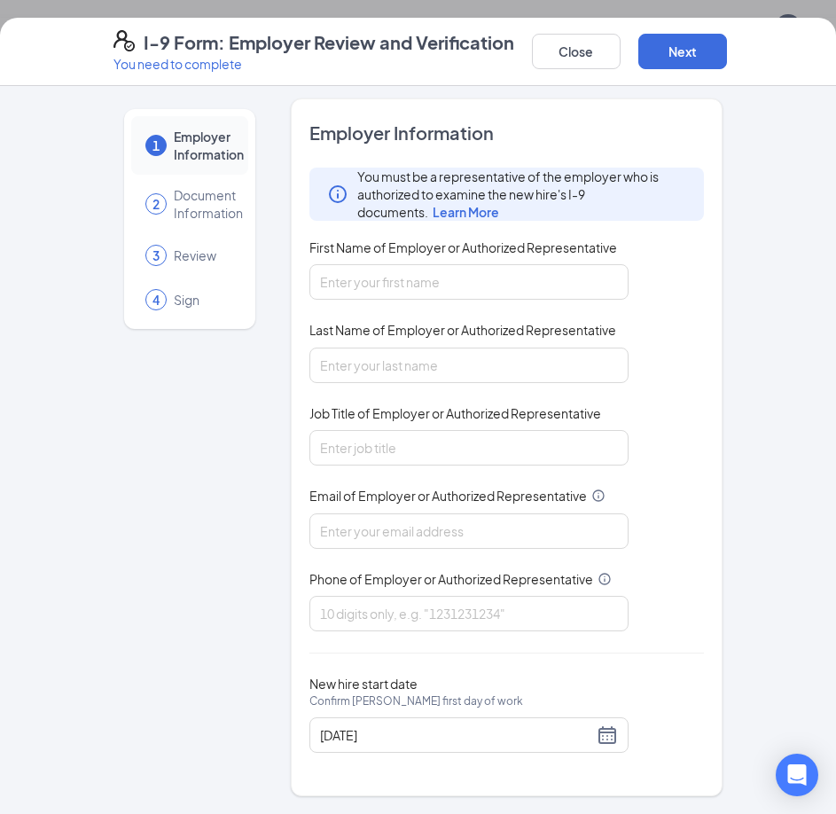
scroll to position [1297, 0]
